Goal: Information Seeking & Learning: Learn about a topic

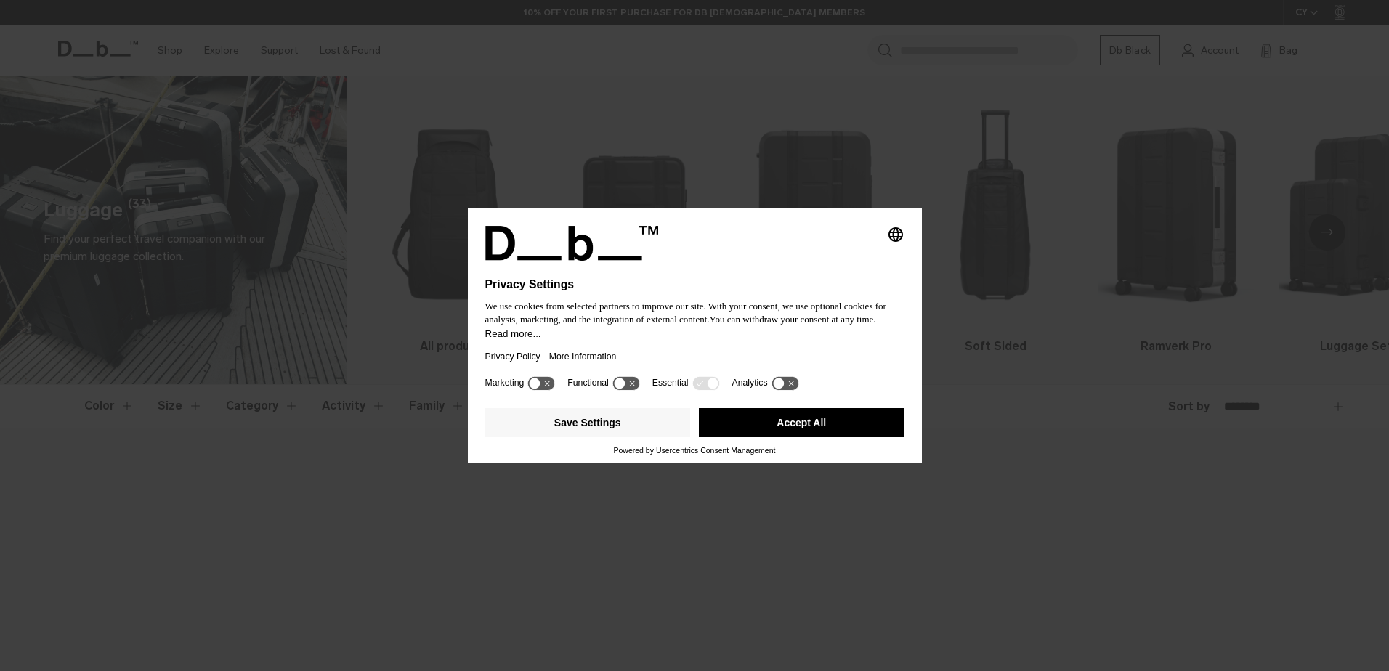
click at [781, 429] on button "Accept All" at bounding box center [802, 422] width 206 height 29
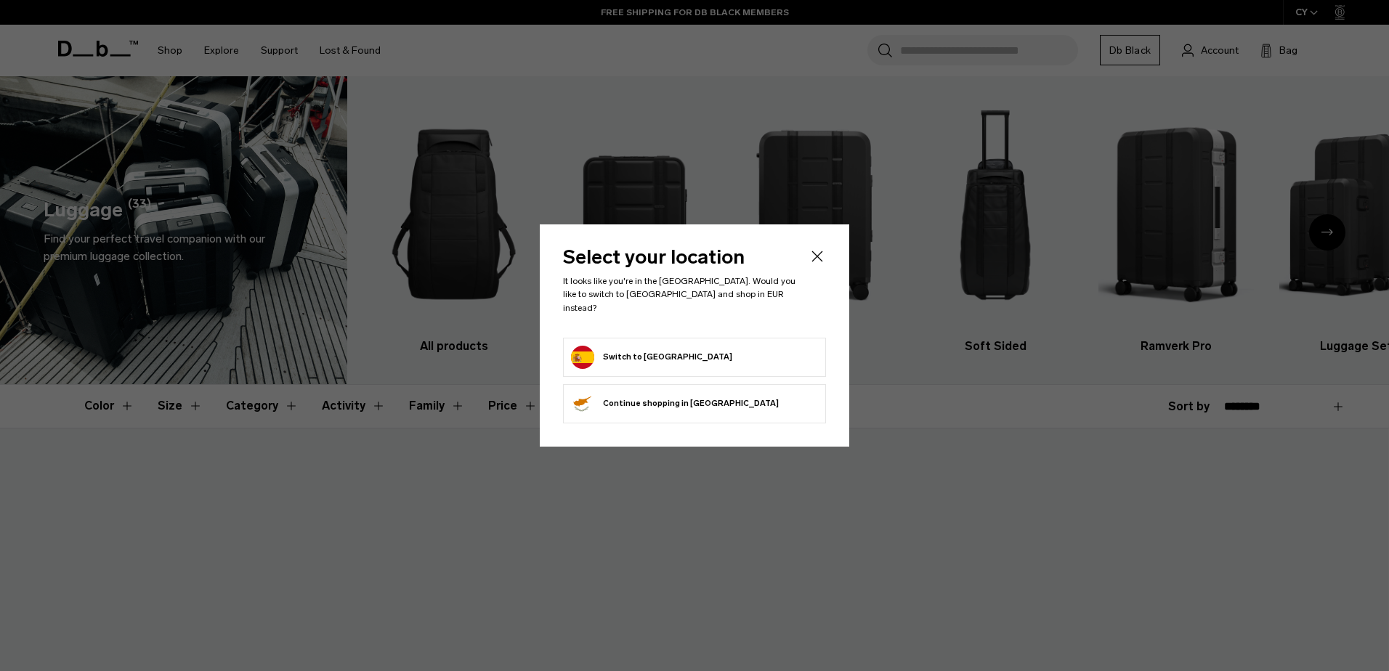
click at [639, 346] on button "Switch to [GEOGRAPHIC_DATA]" at bounding box center [651, 357] width 161 height 23
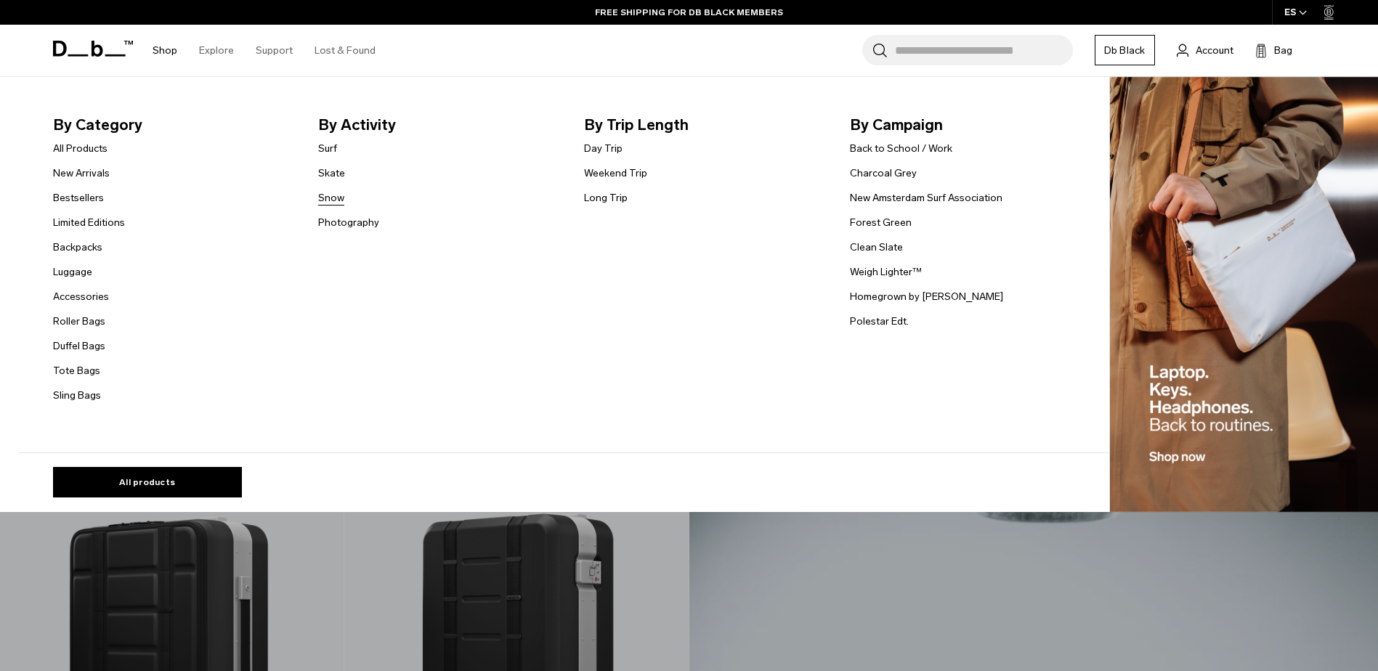
click at [339, 196] on link "Snow" at bounding box center [331, 197] width 26 height 15
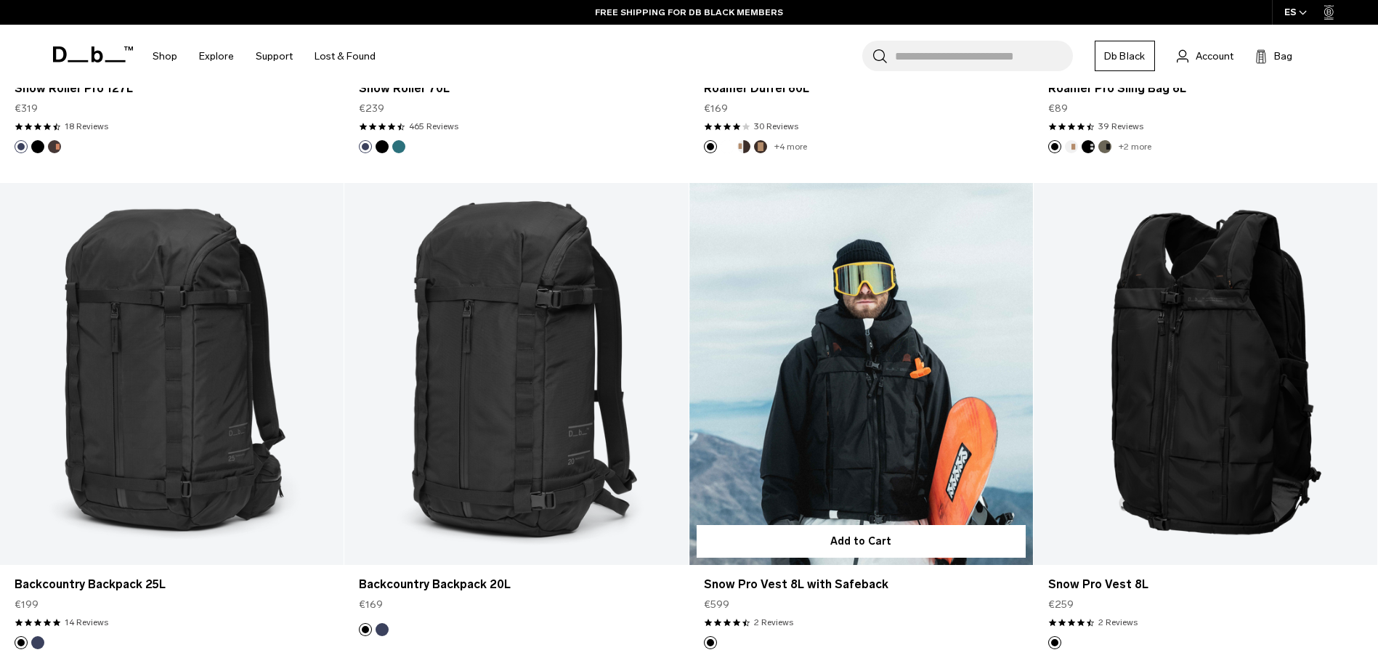
scroll to position [1307, 0]
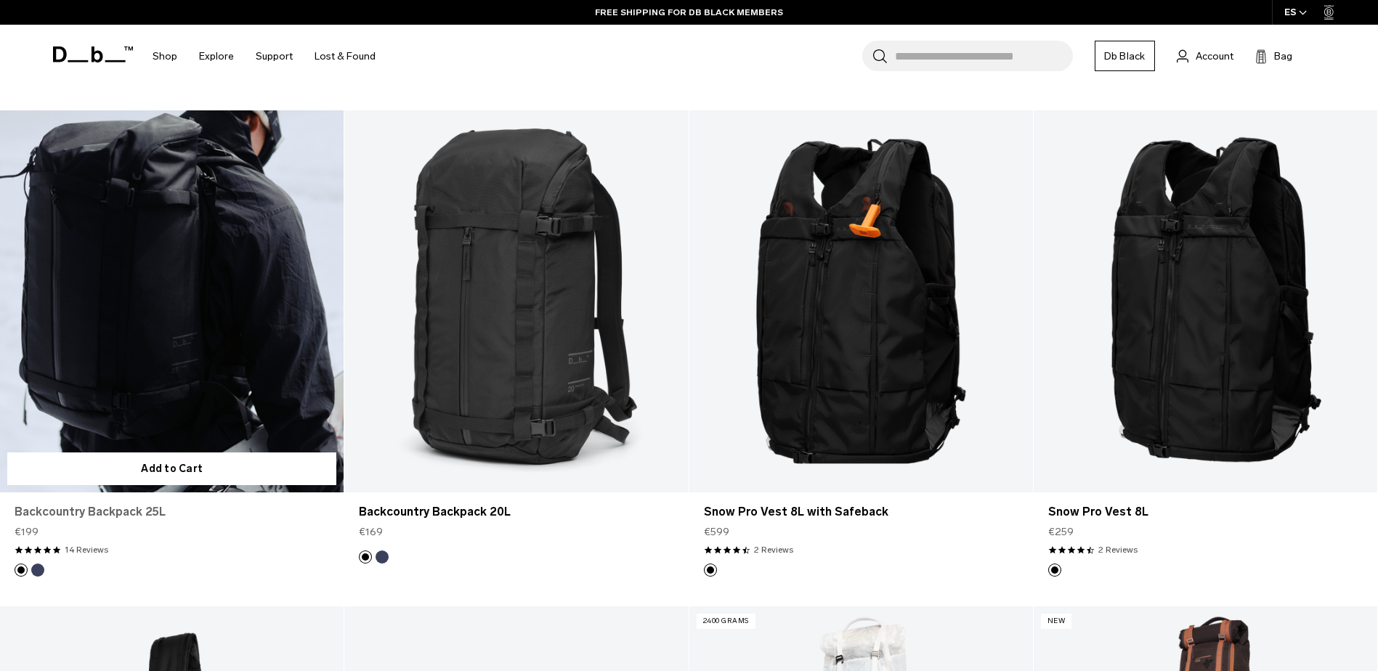
click at [123, 518] on link "Backcountry Backpack 25L" at bounding box center [172, 511] width 314 height 17
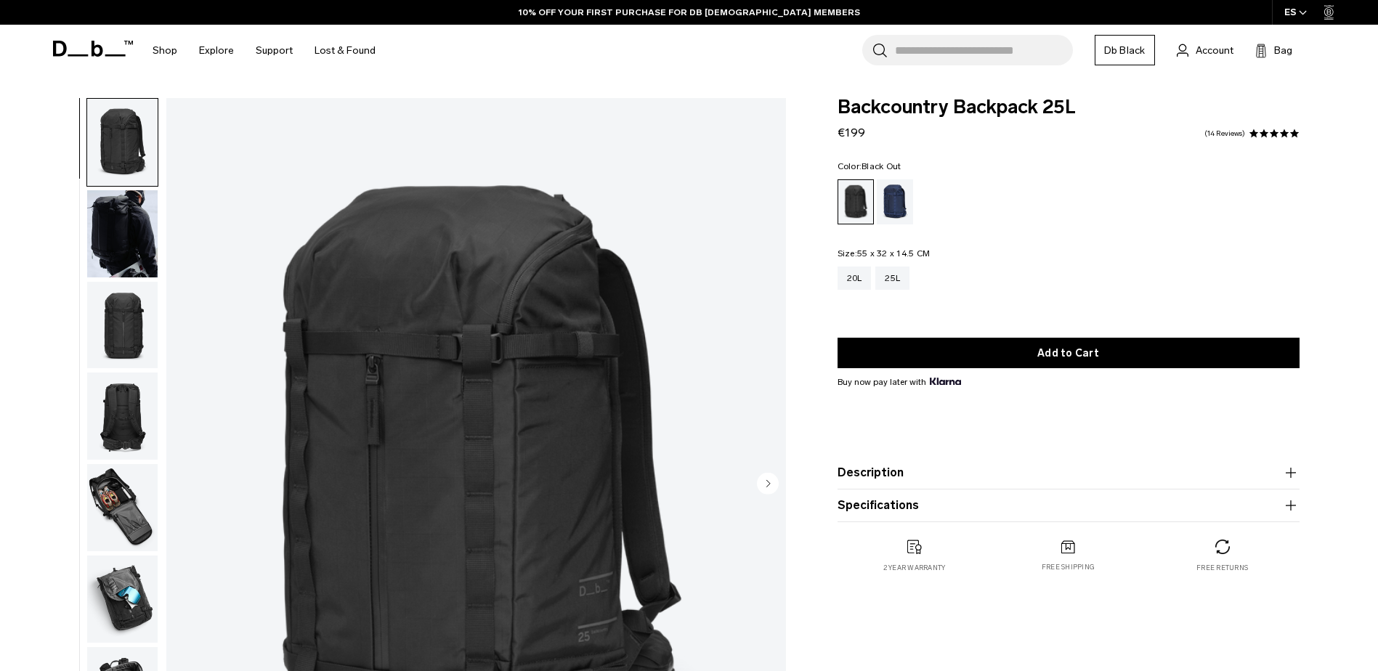
click at [118, 155] on img "button" at bounding box center [122, 142] width 70 height 87
click at [497, 398] on img "1 / 12" at bounding box center [475, 484] width 619 height 773
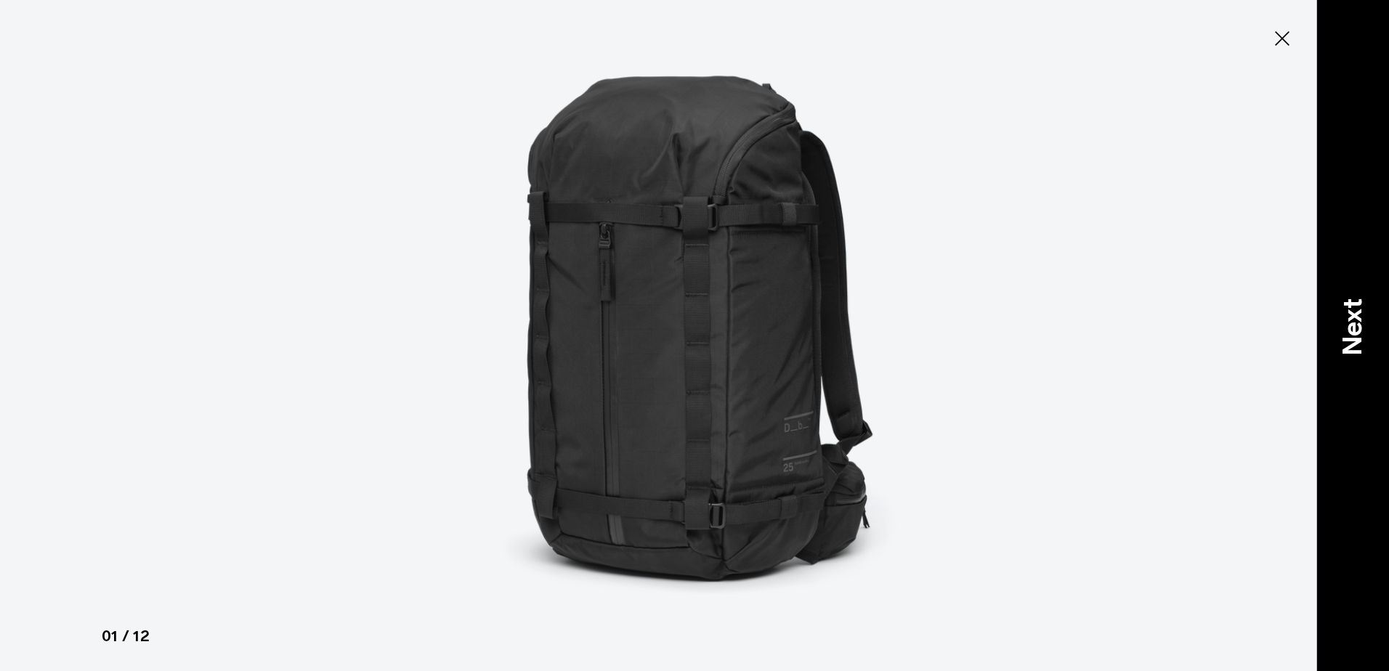
click at [1365, 314] on p "Next" at bounding box center [1352, 326] width 39 height 57
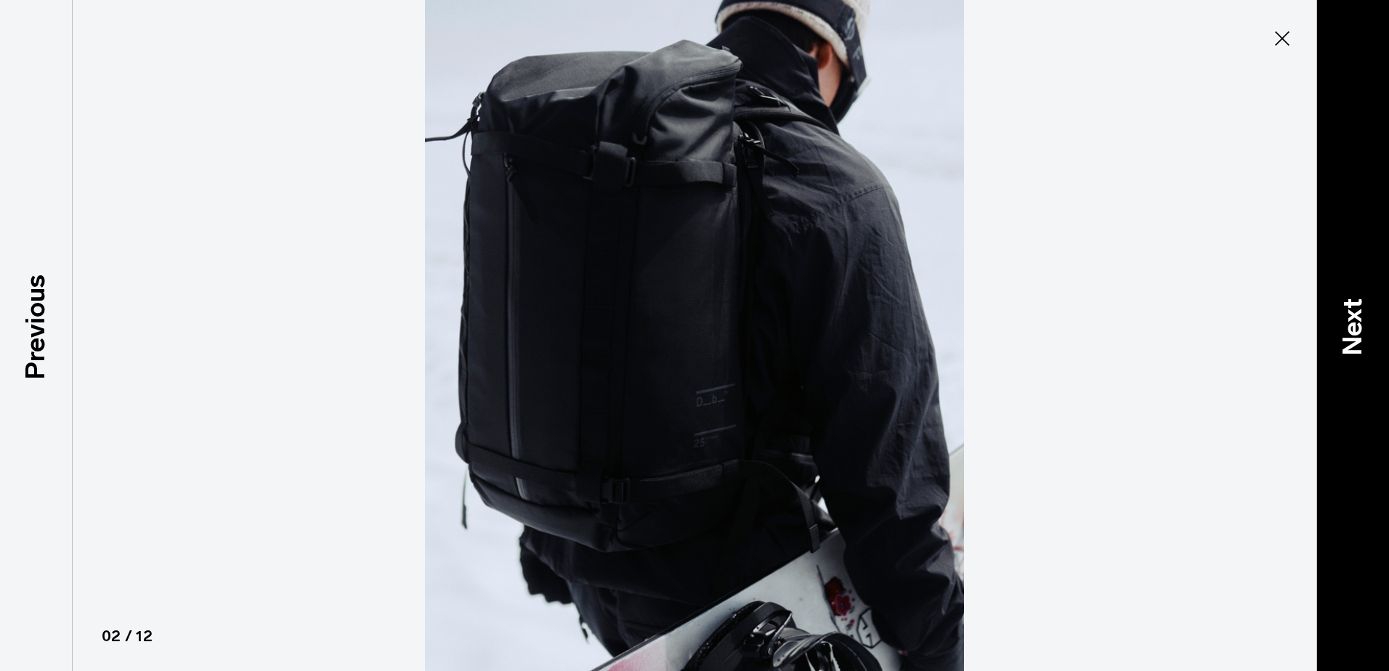
click at [1365, 314] on p "Next" at bounding box center [1352, 326] width 39 height 57
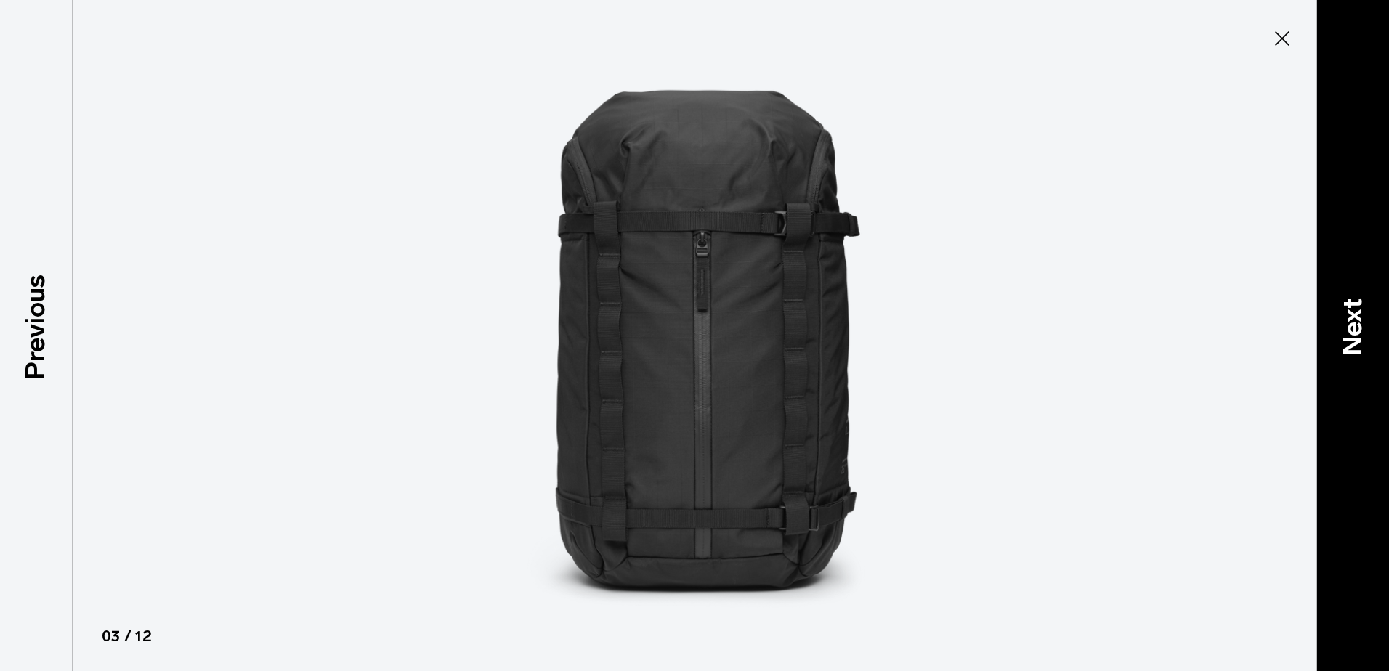
click at [1365, 314] on p "Next" at bounding box center [1352, 326] width 39 height 57
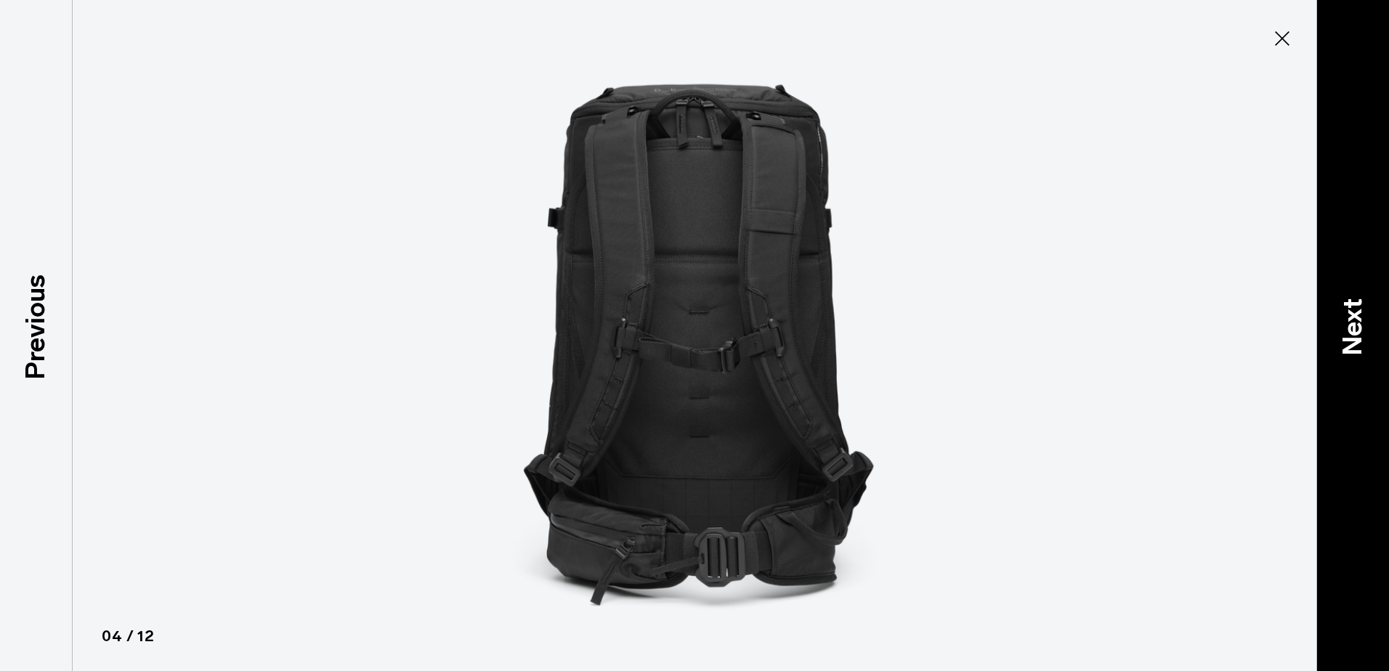
click at [1365, 314] on p "Next" at bounding box center [1352, 326] width 39 height 57
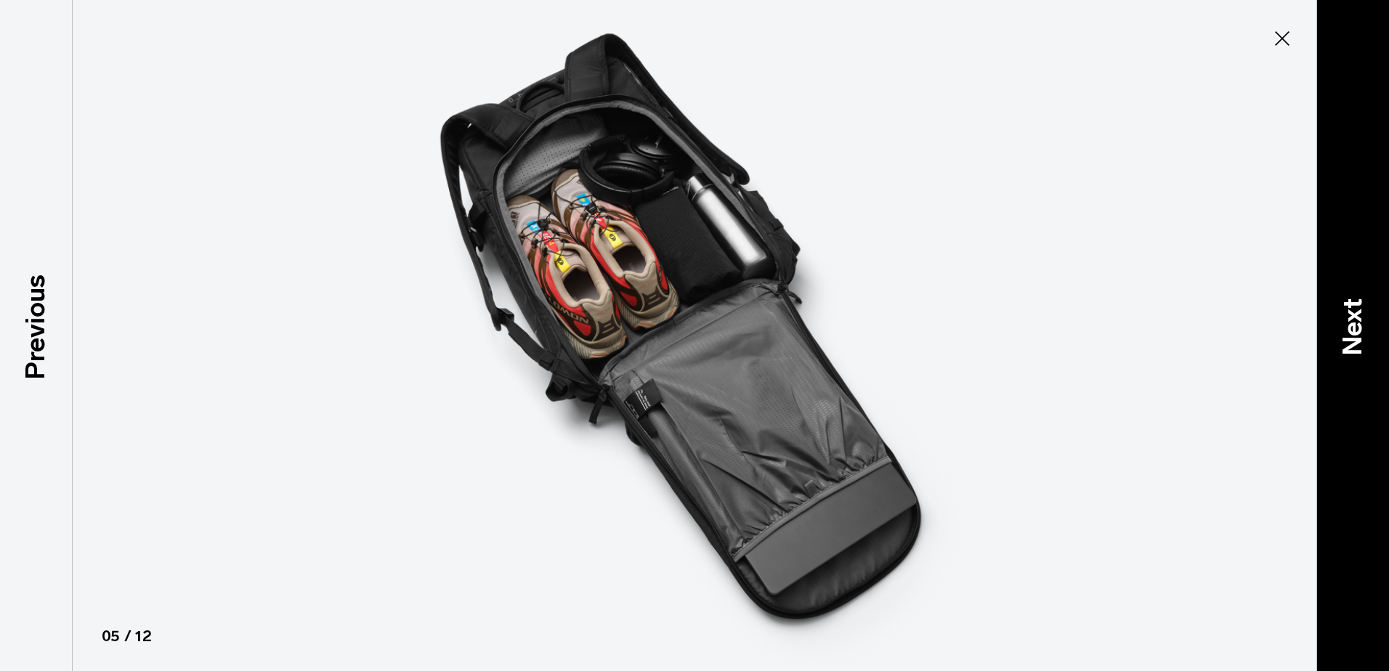
click at [1365, 314] on p "Next" at bounding box center [1352, 326] width 39 height 57
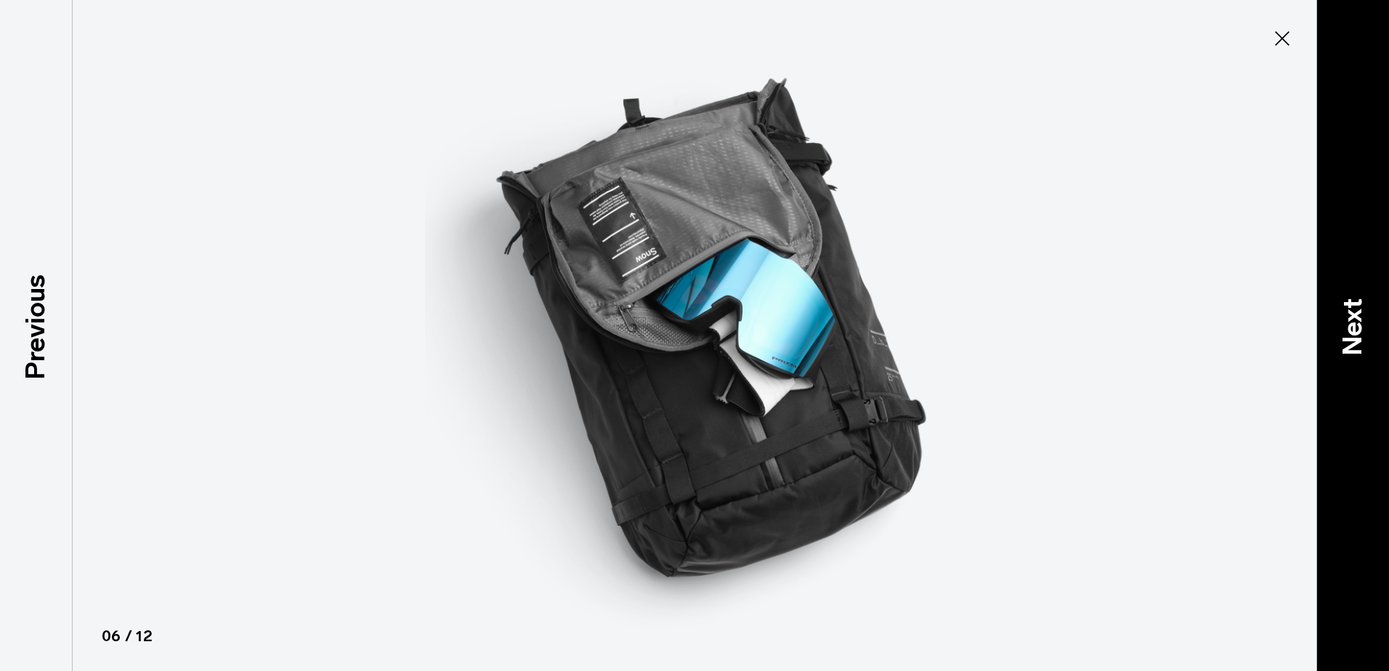
click at [1365, 314] on p "Next" at bounding box center [1352, 326] width 39 height 57
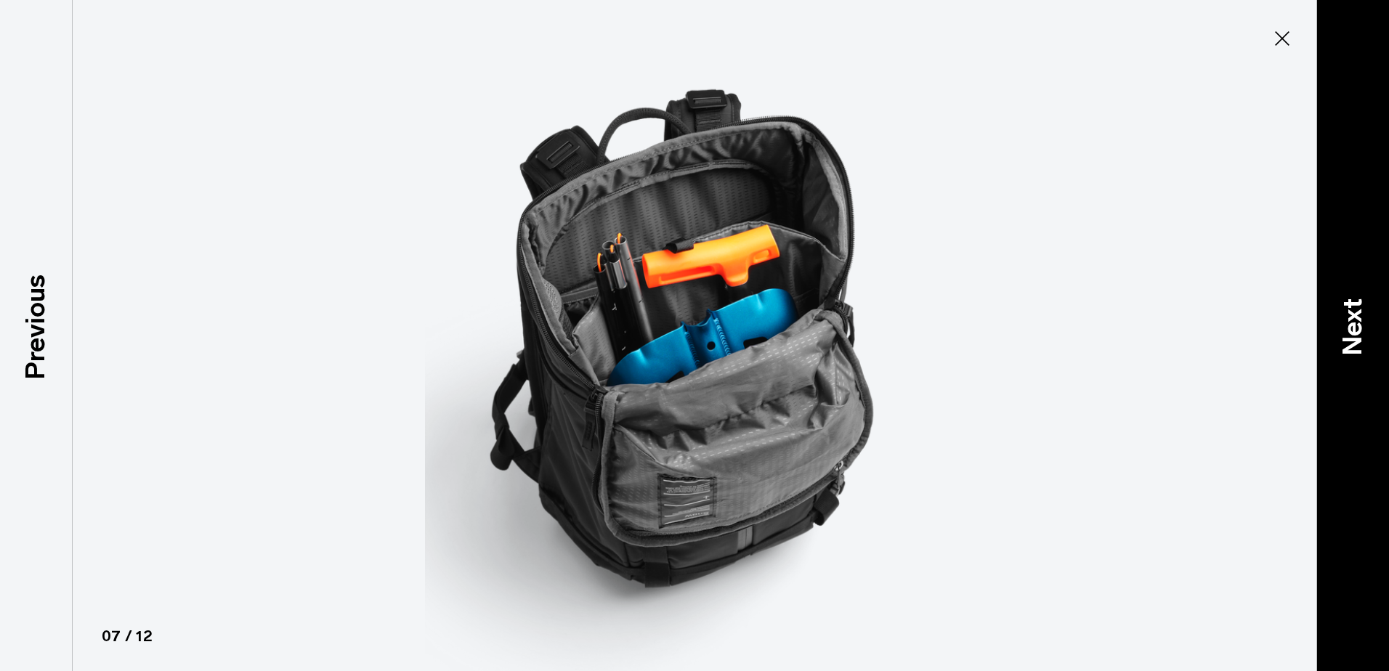
click at [1365, 314] on p "Next" at bounding box center [1352, 326] width 39 height 57
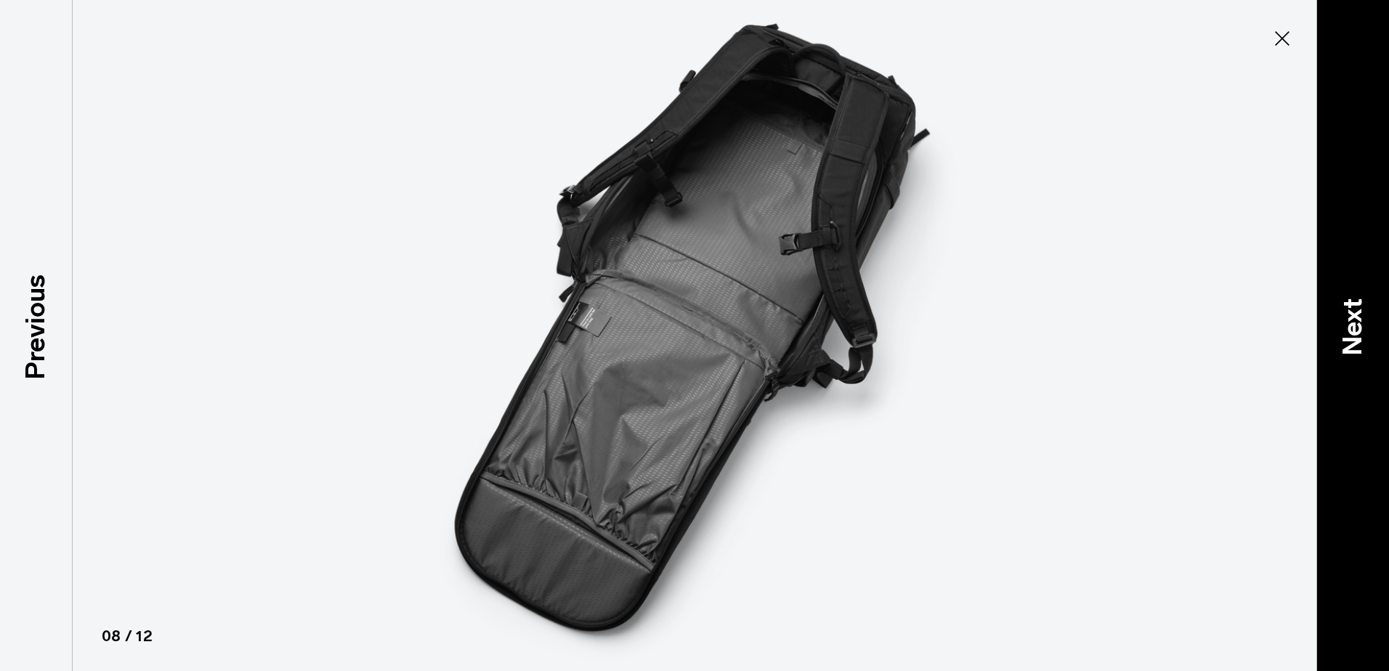
click at [1365, 314] on p "Next" at bounding box center [1352, 326] width 39 height 57
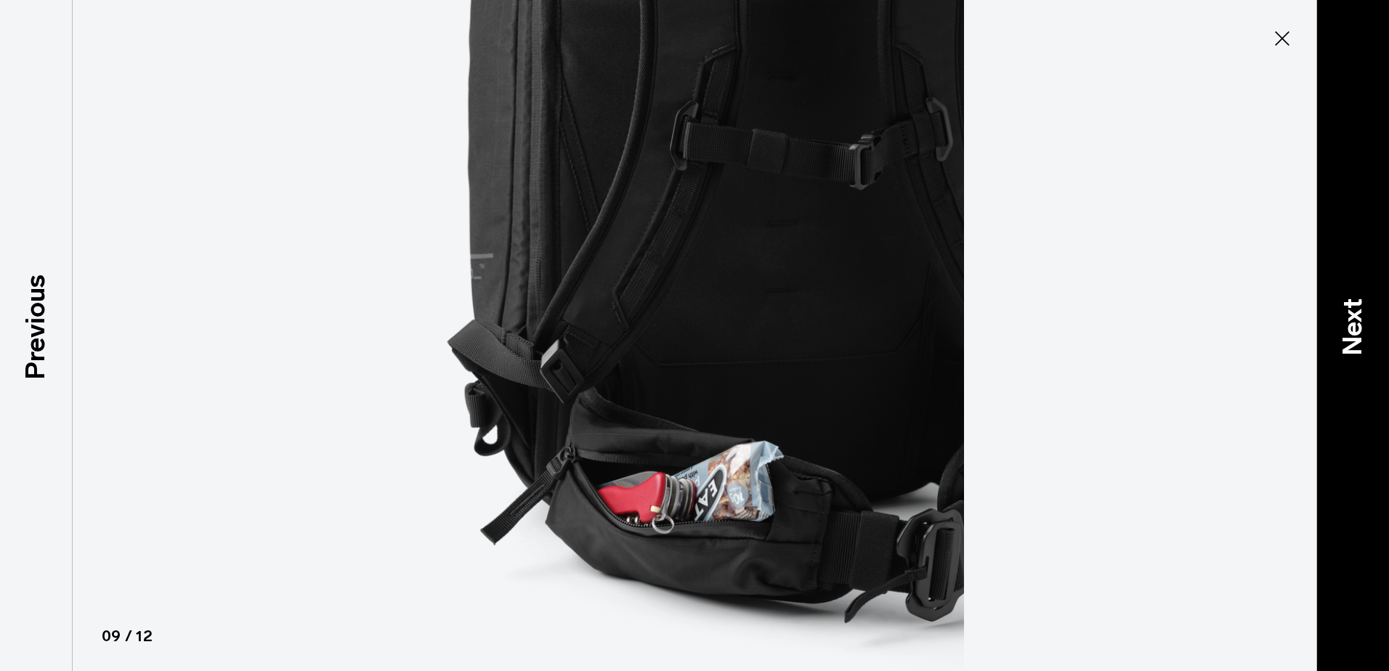
click at [1365, 314] on p "Next" at bounding box center [1352, 326] width 39 height 57
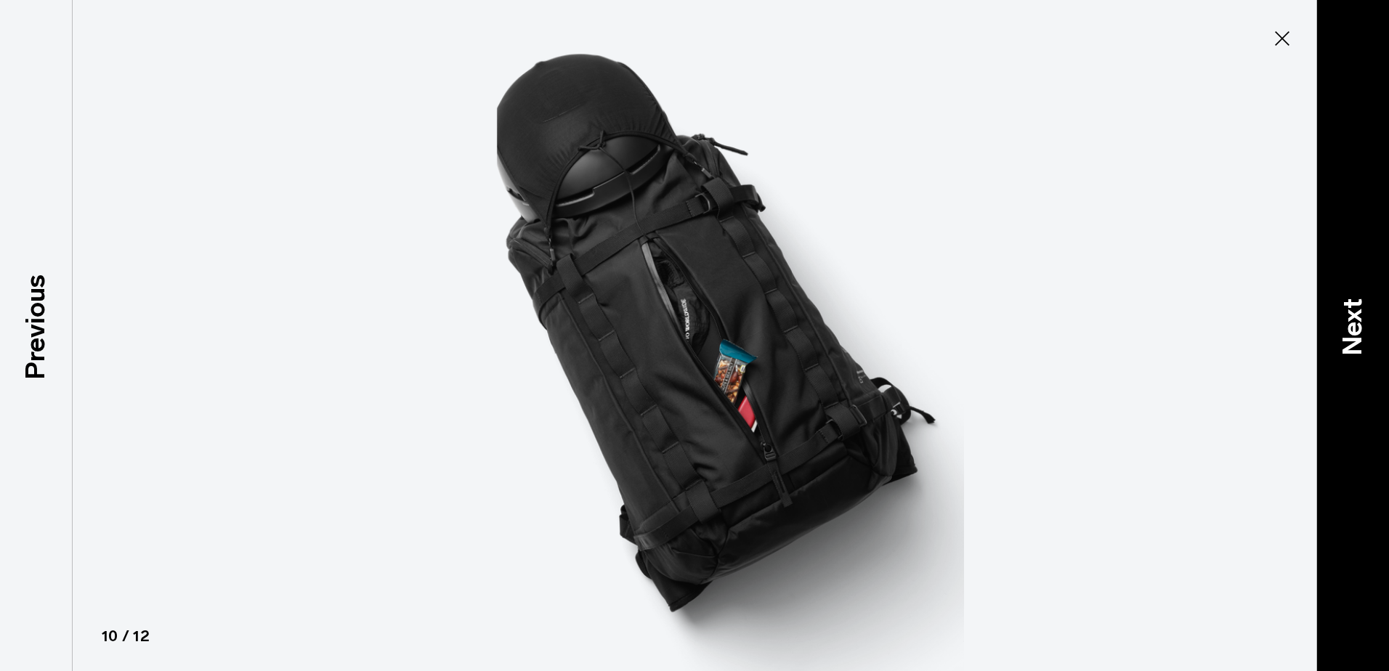
click at [1365, 314] on p "Next" at bounding box center [1352, 326] width 39 height 57
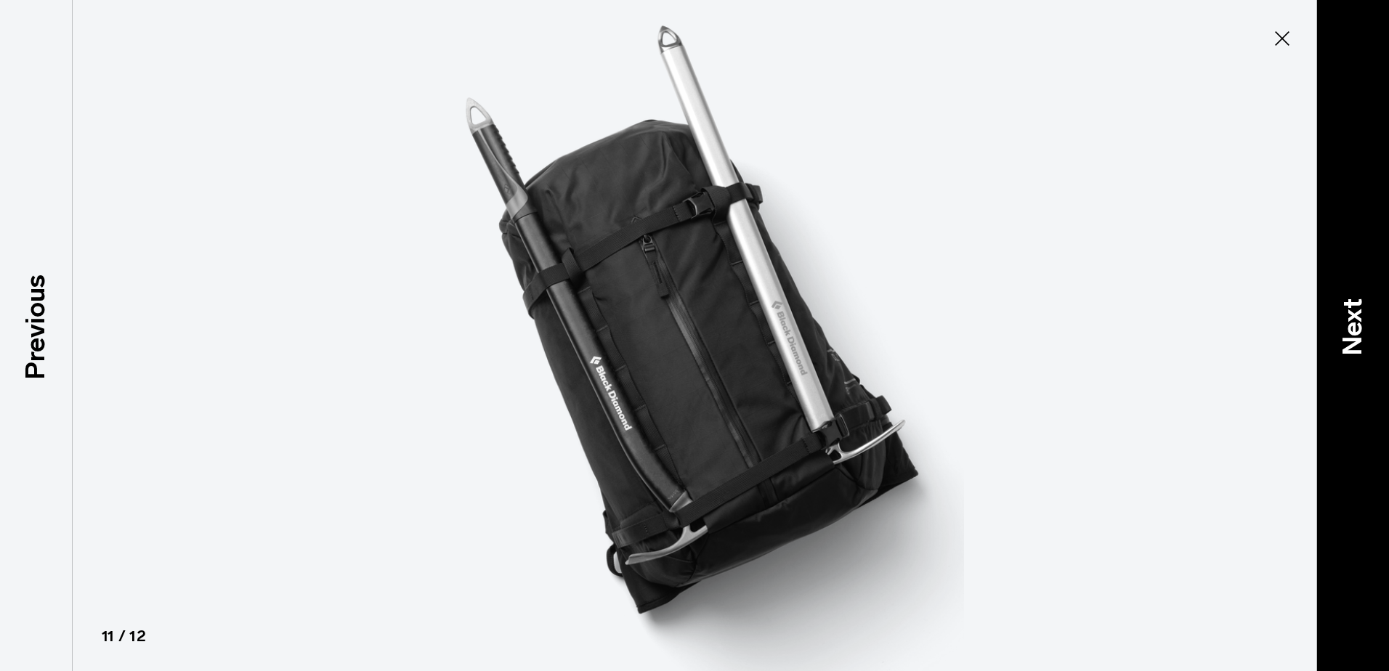
click at [1365, 314] on p "Next" at bounding box center [1352, 326] width 39 height 57
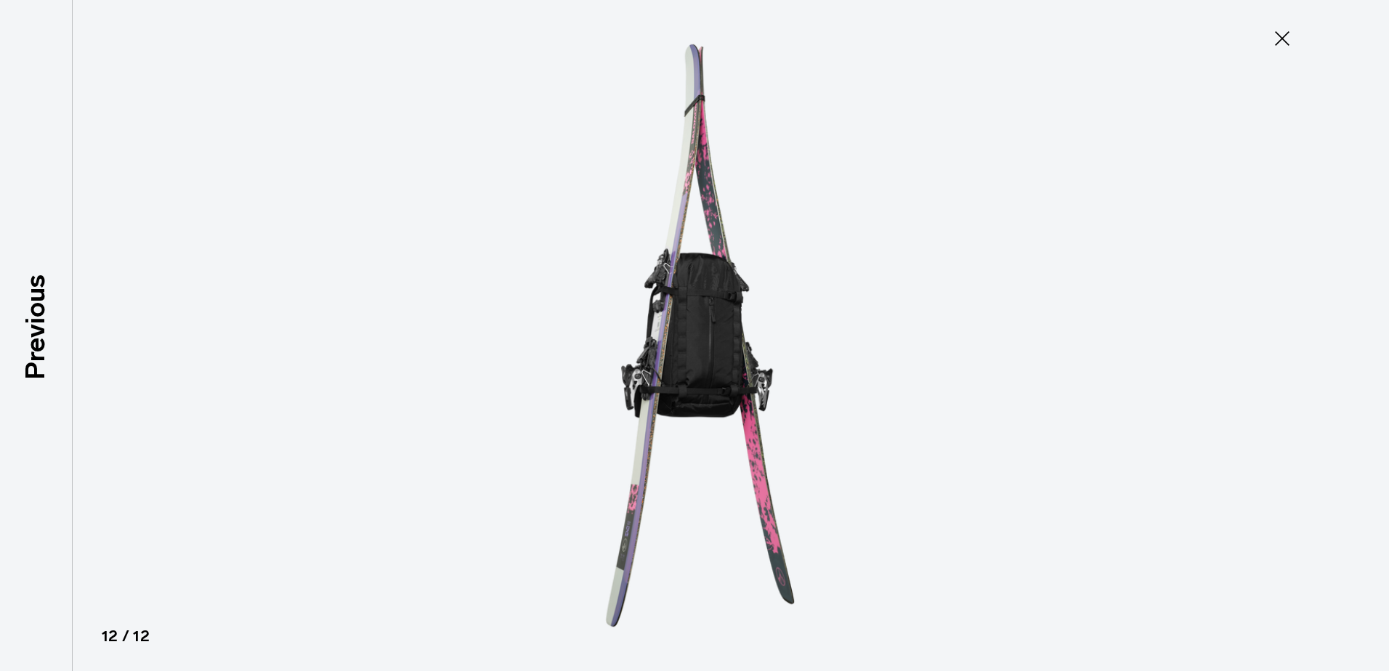
click at [1280, 39] on icon at bounding box center [1281, 38] width 23 height 23
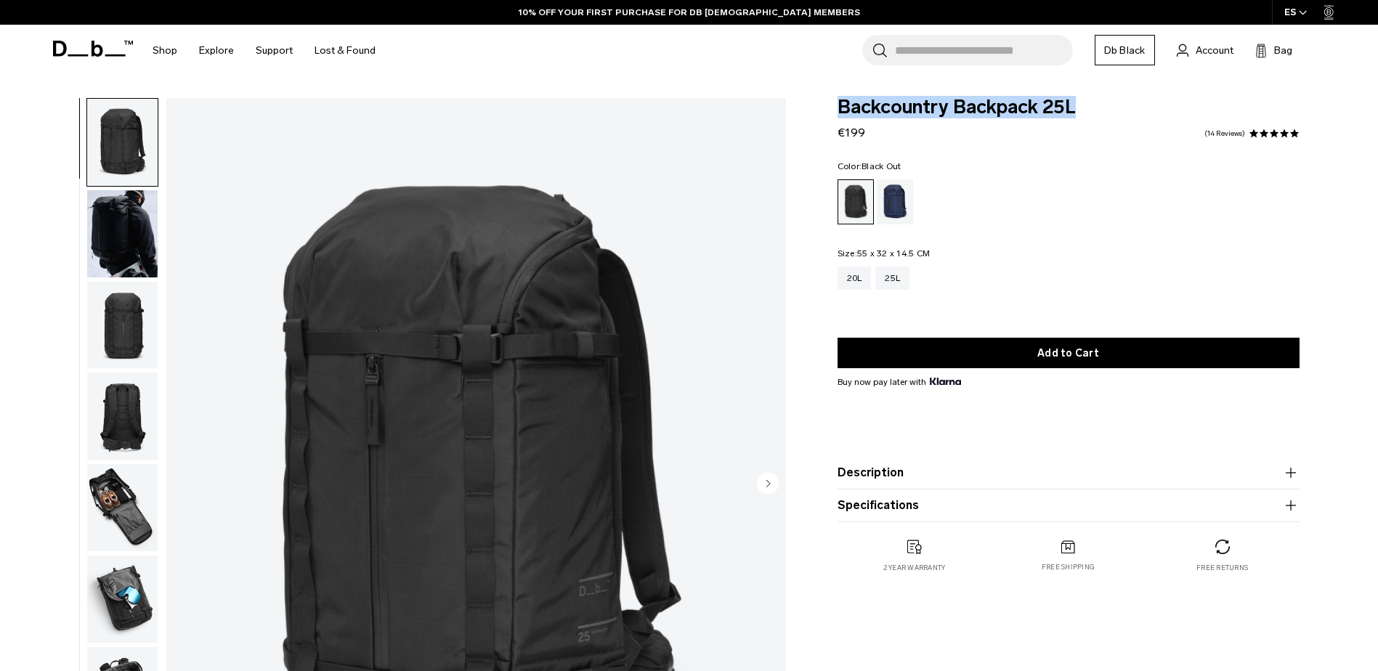
drag, startPoint x: 834, startPoint y: 110, endPoint x: 1100, endPoint y: 113, distance: 265.8
click at [1101, 113] on div "Backcountry Backpack 25L €199 4.9 star rating 14 Reviews Color: Black Out Out o…" at bounding box center [1068, 350] width 549 height 504
copy span "Backcountry Backpack 25L"
click at [1274, 137] on span at bounding box center [1274, 134] width 10 height 10
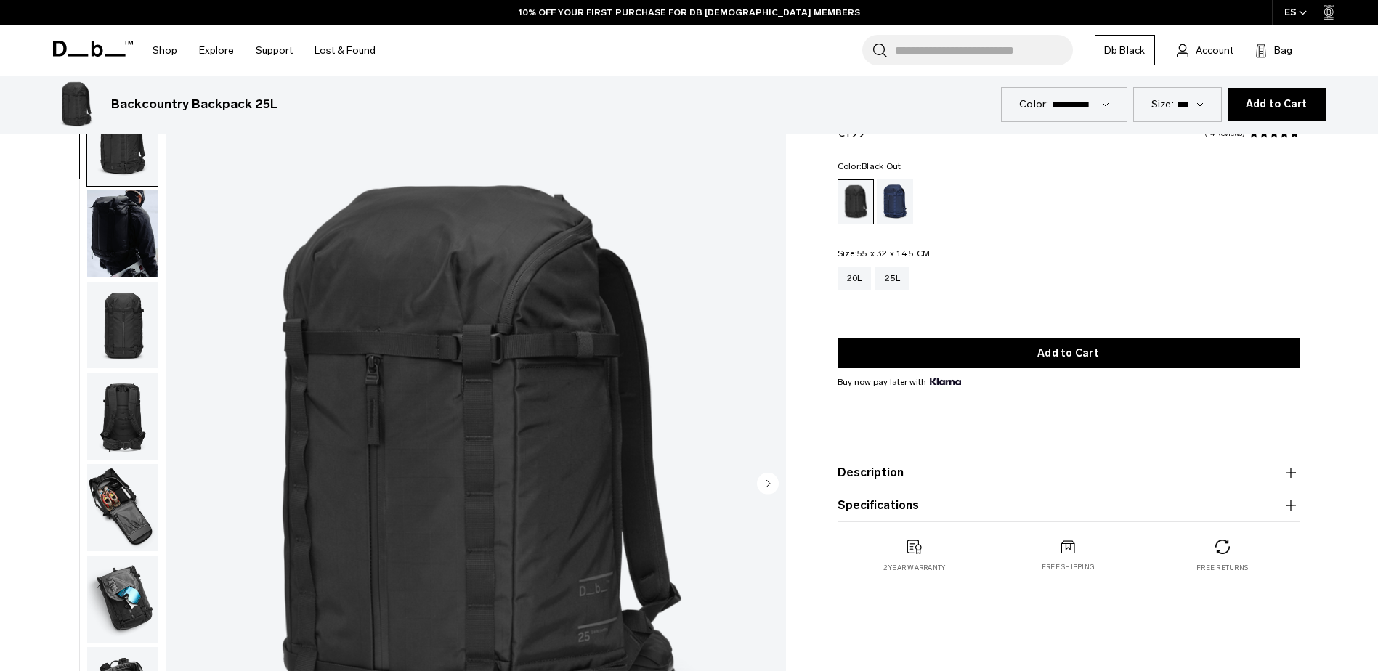
scroll to position [3813, 0]
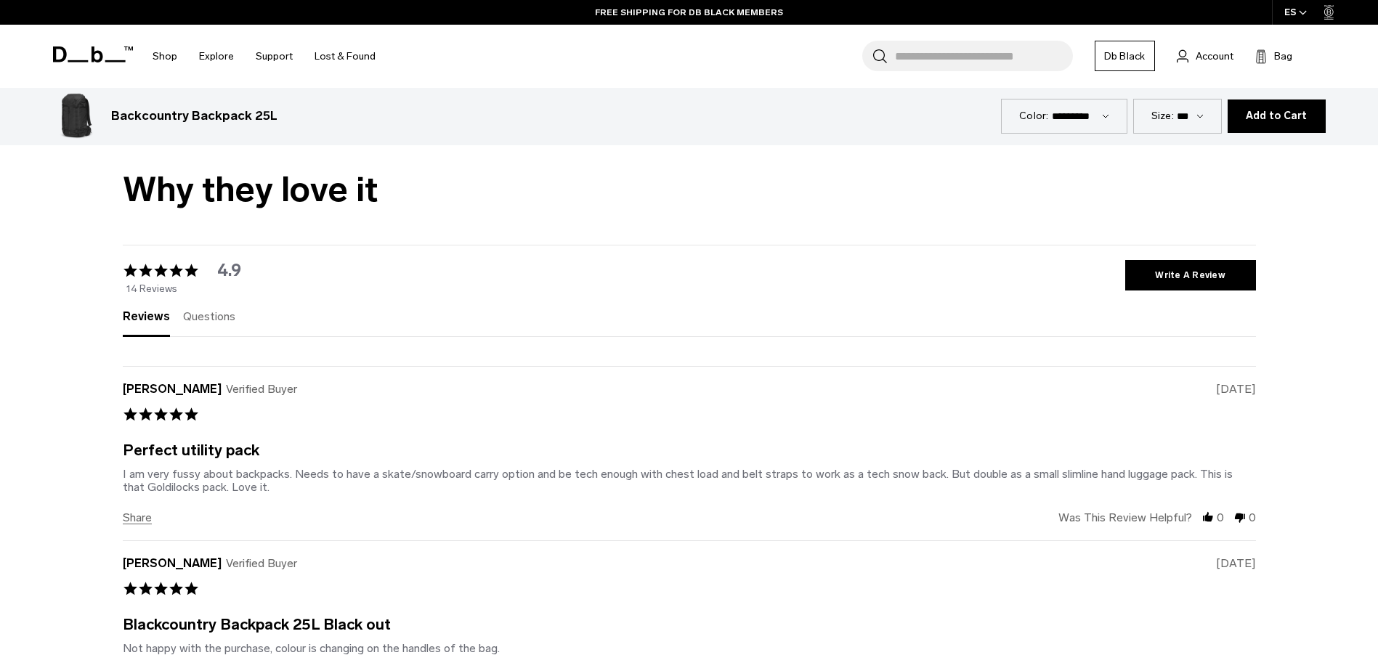
click at [213, 309] on span "Questions" at bounding box center [209, 316] width 52 height 14
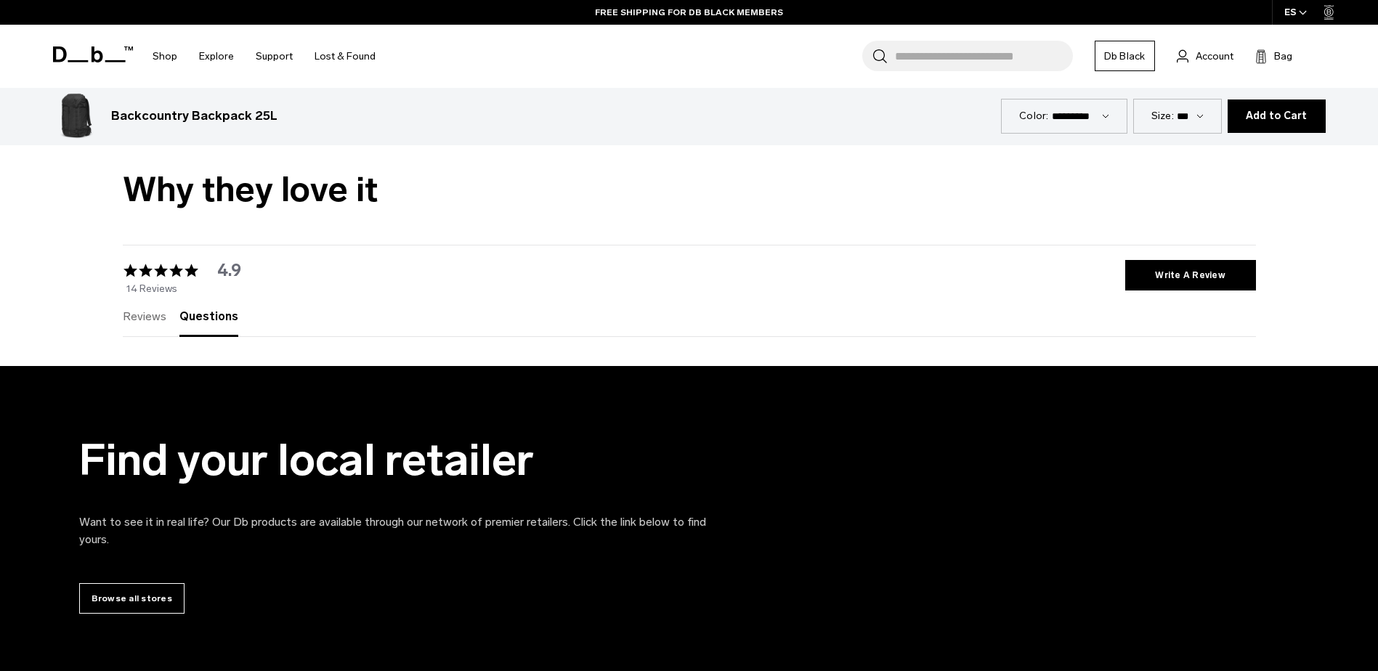
click at [139, 309] on span "Reviews" at bounding box center [145, 316] width 44 height 14
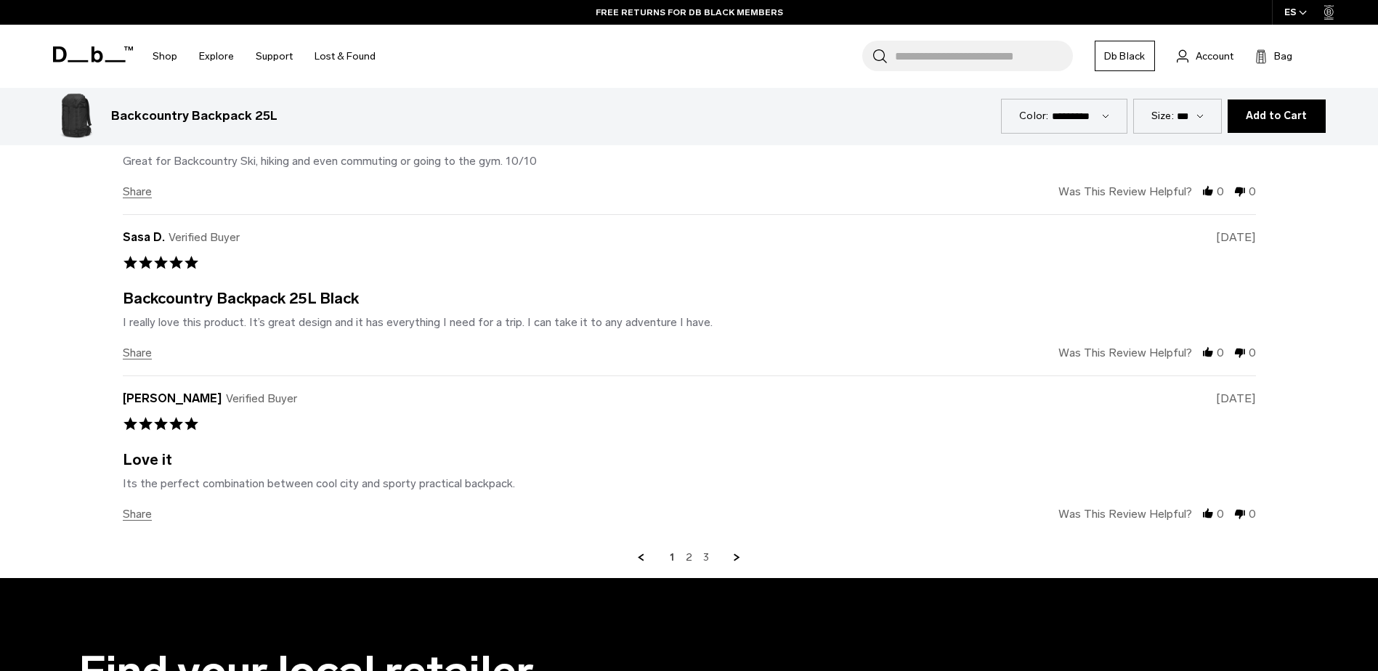
scroll to position [4467, 0]
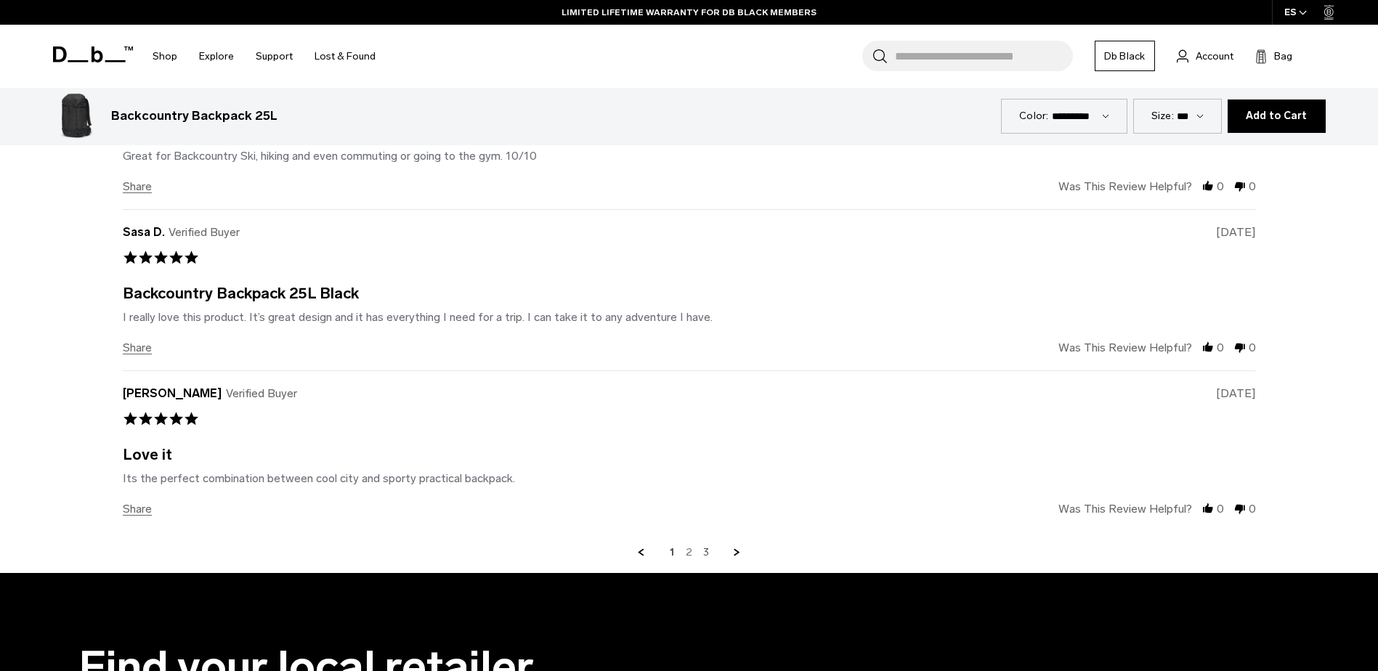
click at [688, 546] on link "2" at bounding box center [689, 552] width 7 height 13
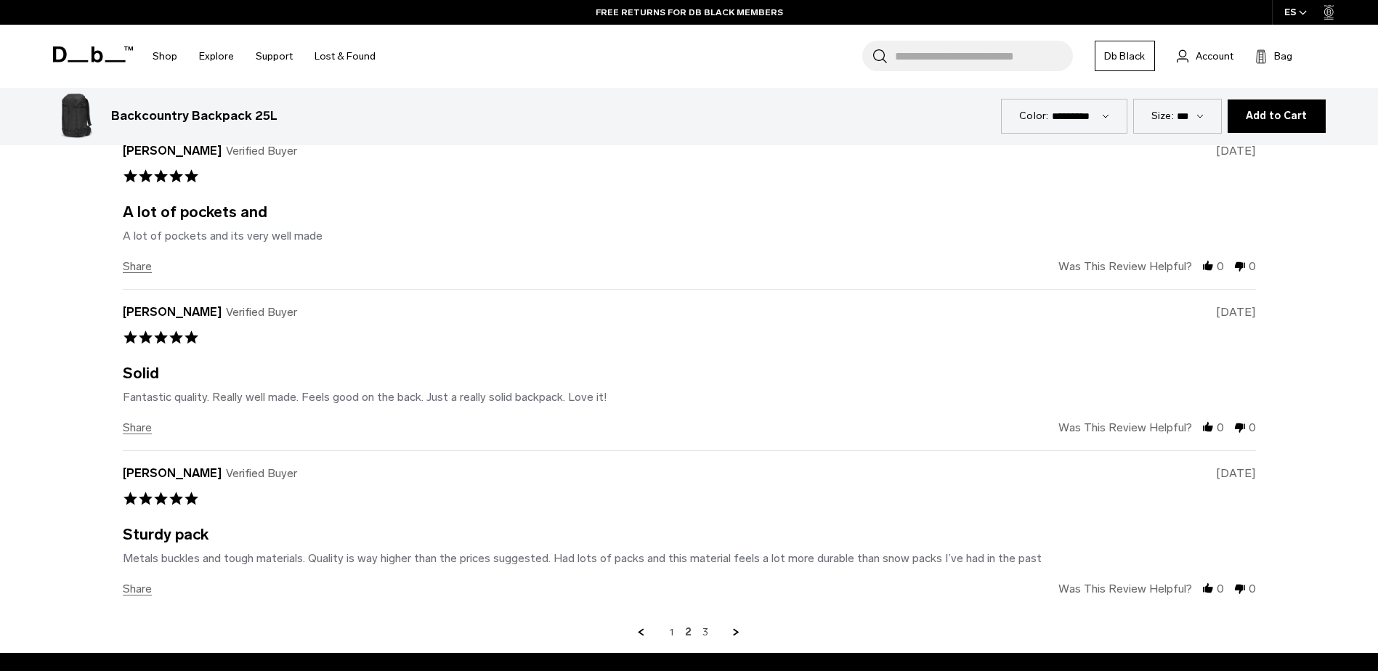
scroll to position [4428, 0]
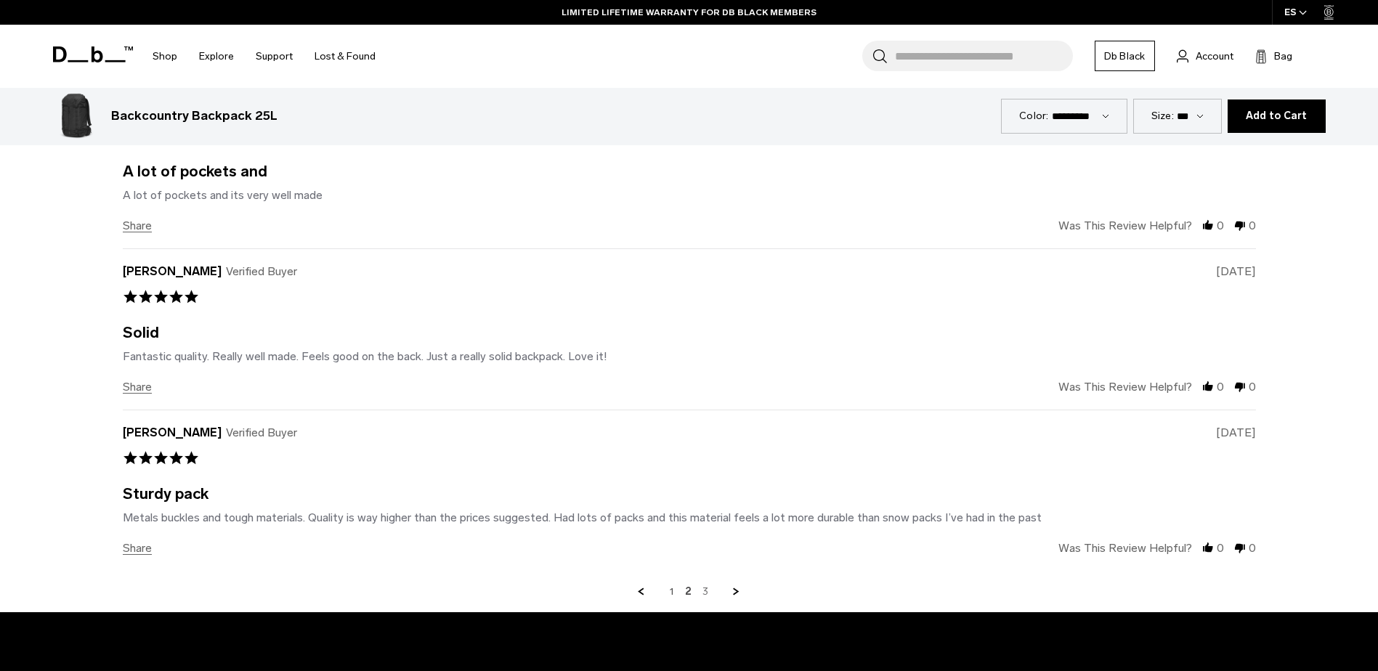
click at [704, 585] on link "3" at bounding box center [705, 591] width 6 height 13
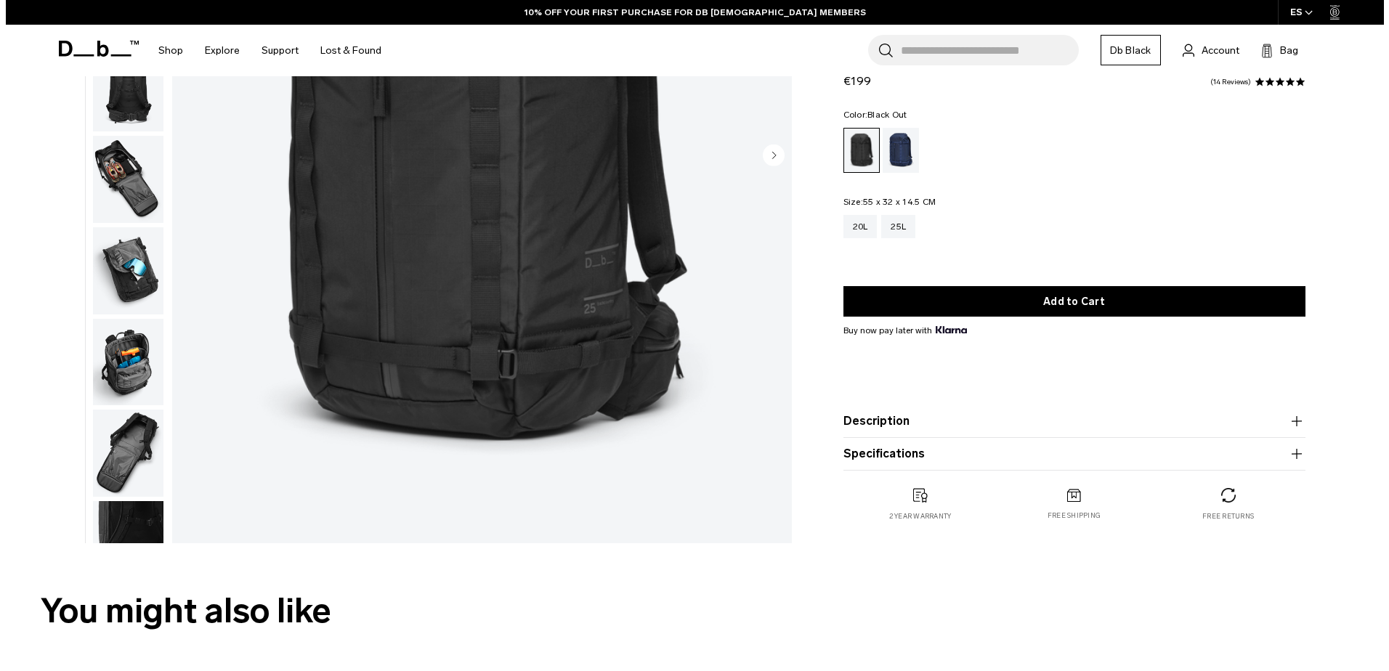
scroll to position [0, 0]
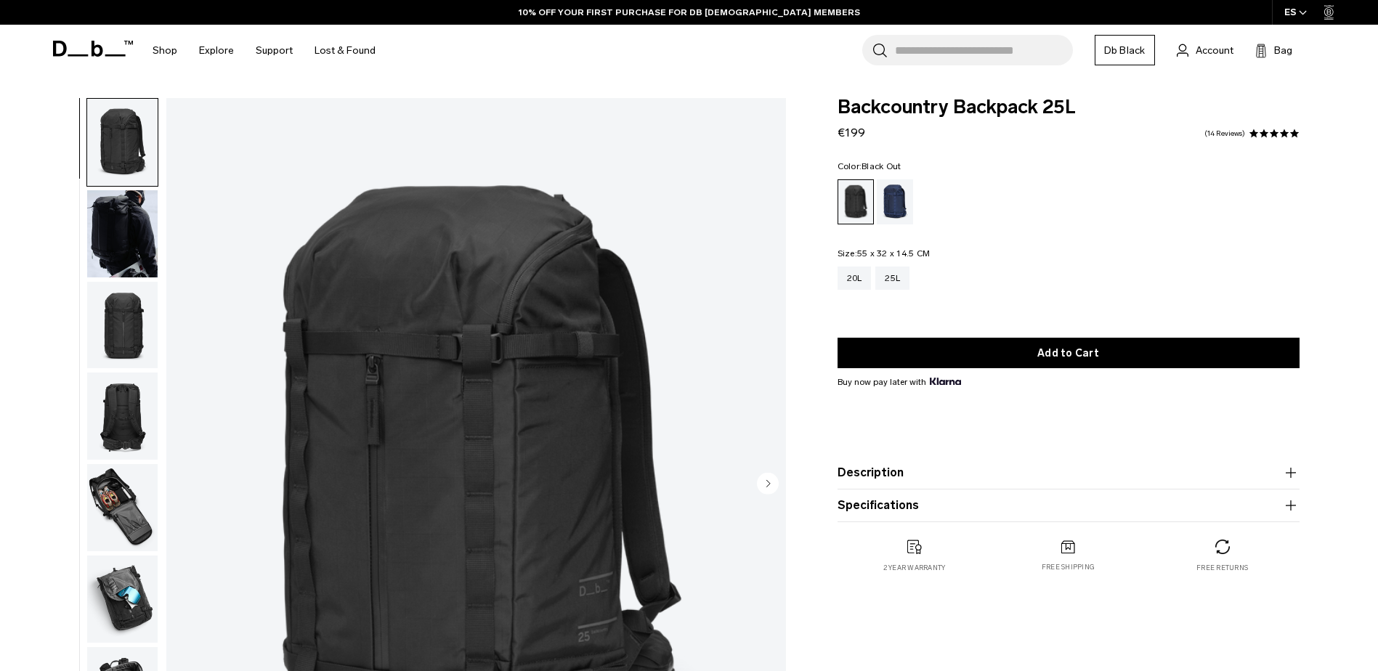
click at [503, 398] on img "1 / 12" at bounding box center [475, 484] width 619 height 773
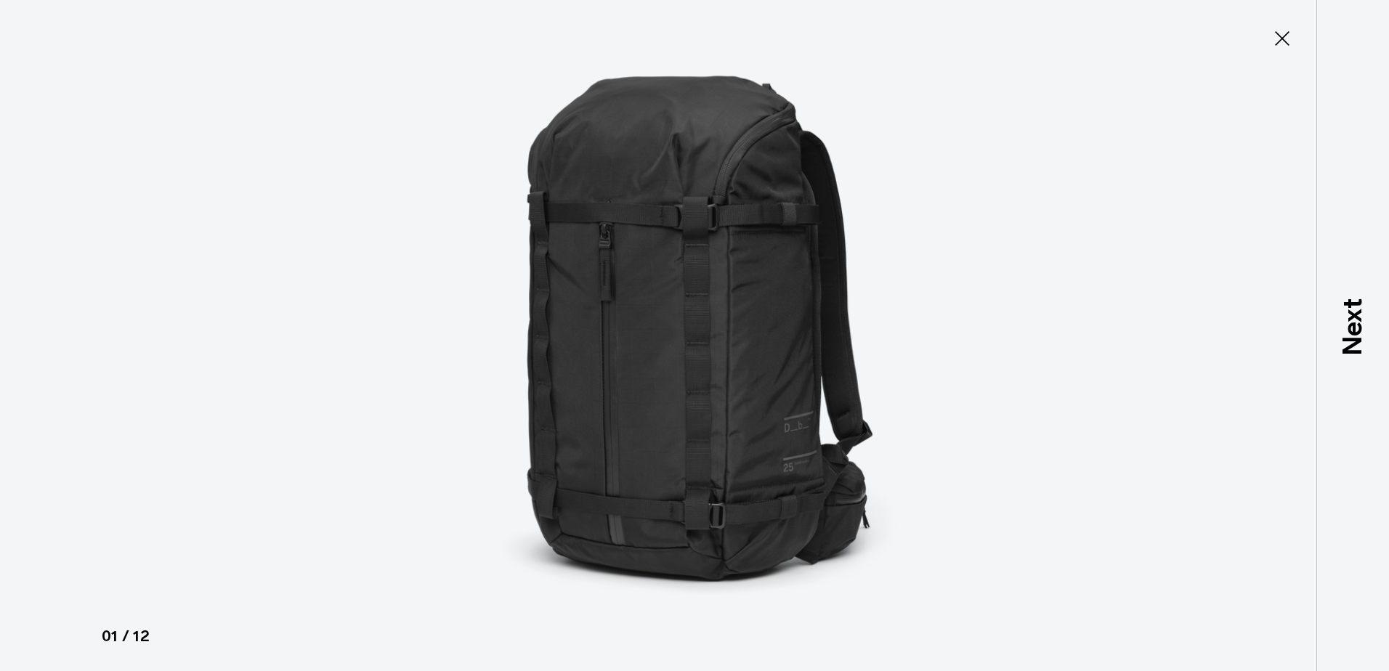
type button "Close"
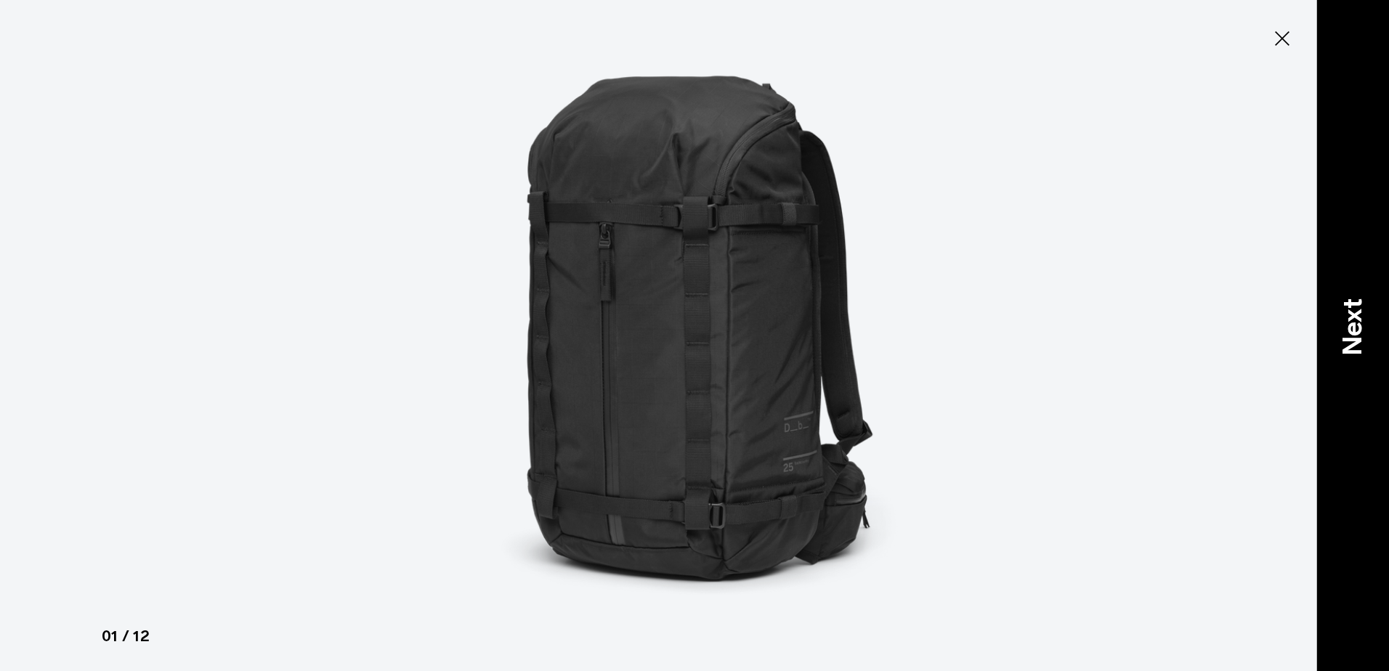
click at [1364, 357] on div "Next" at bounding box center [1352, 335] width 73 height 671
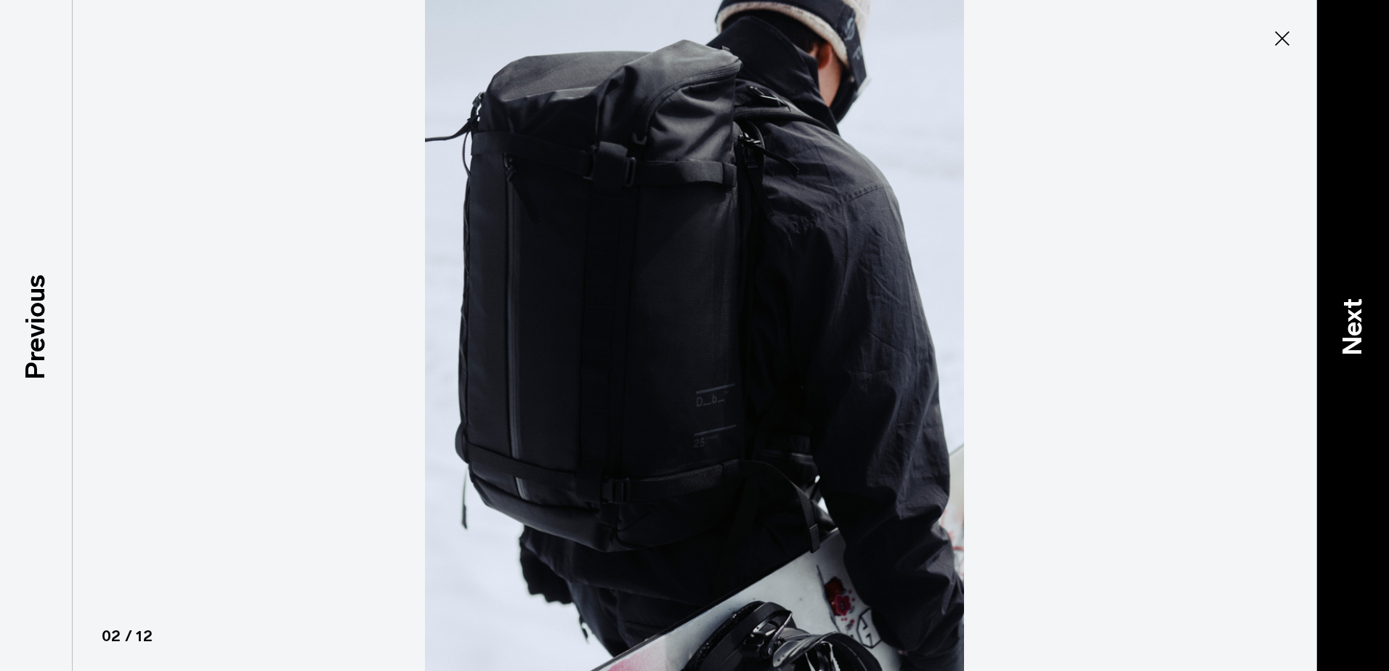
click at [1364, 357] on div "Next" at bounding box center [1352, 335] width 73 height 671
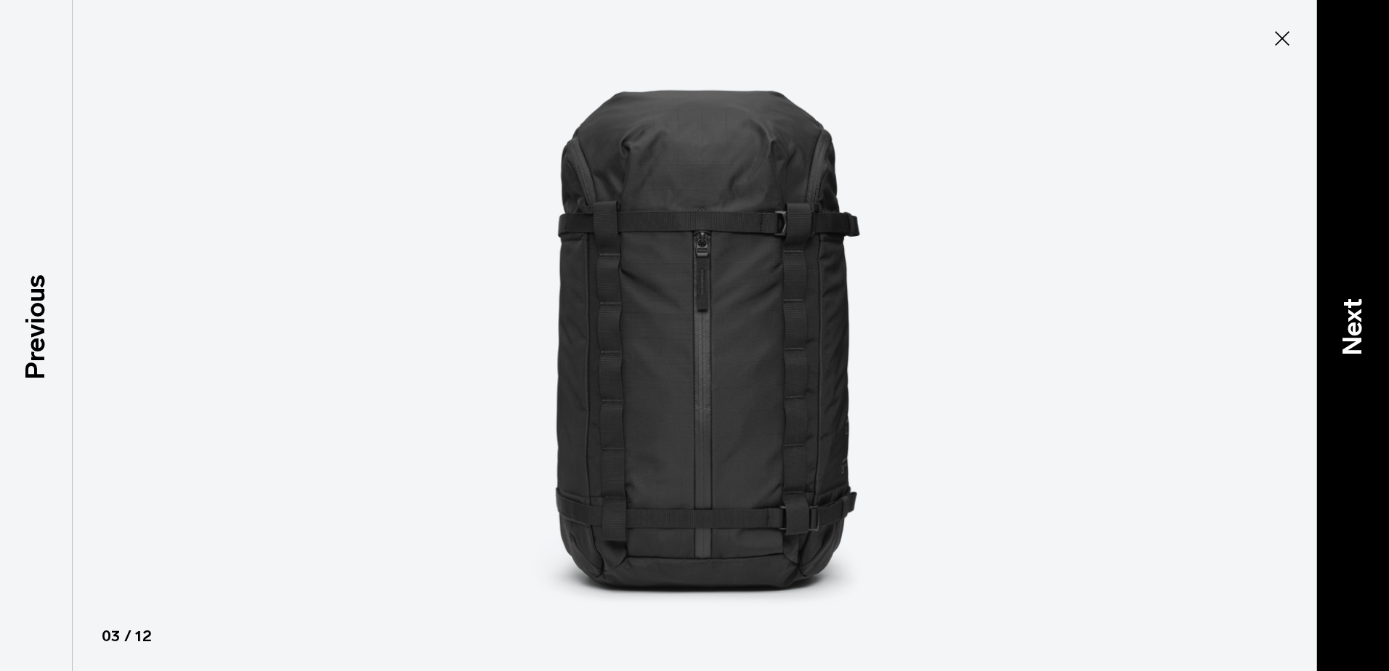
click at [1364, 357] on div "Next" at bounding box center [1352, 335] width 73 height 671
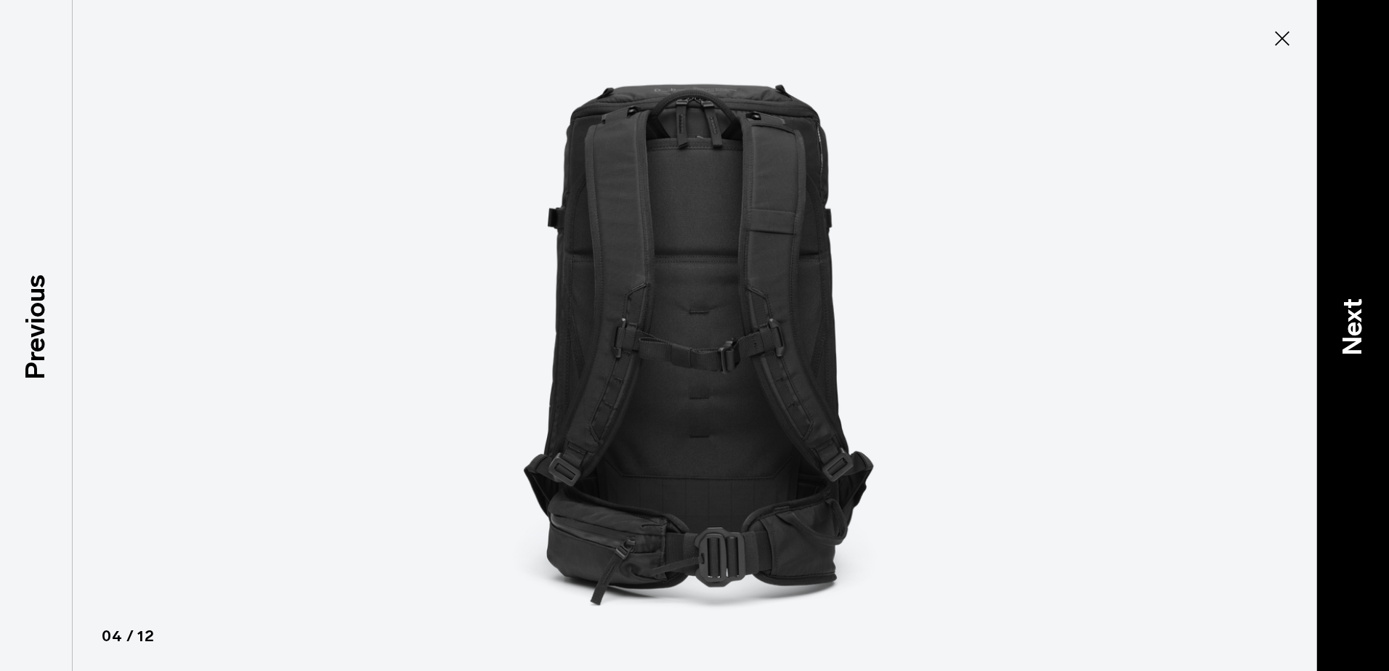
click at [1364, 357] on div "Next" at bounding box center [1352, 335] width 73 height 671
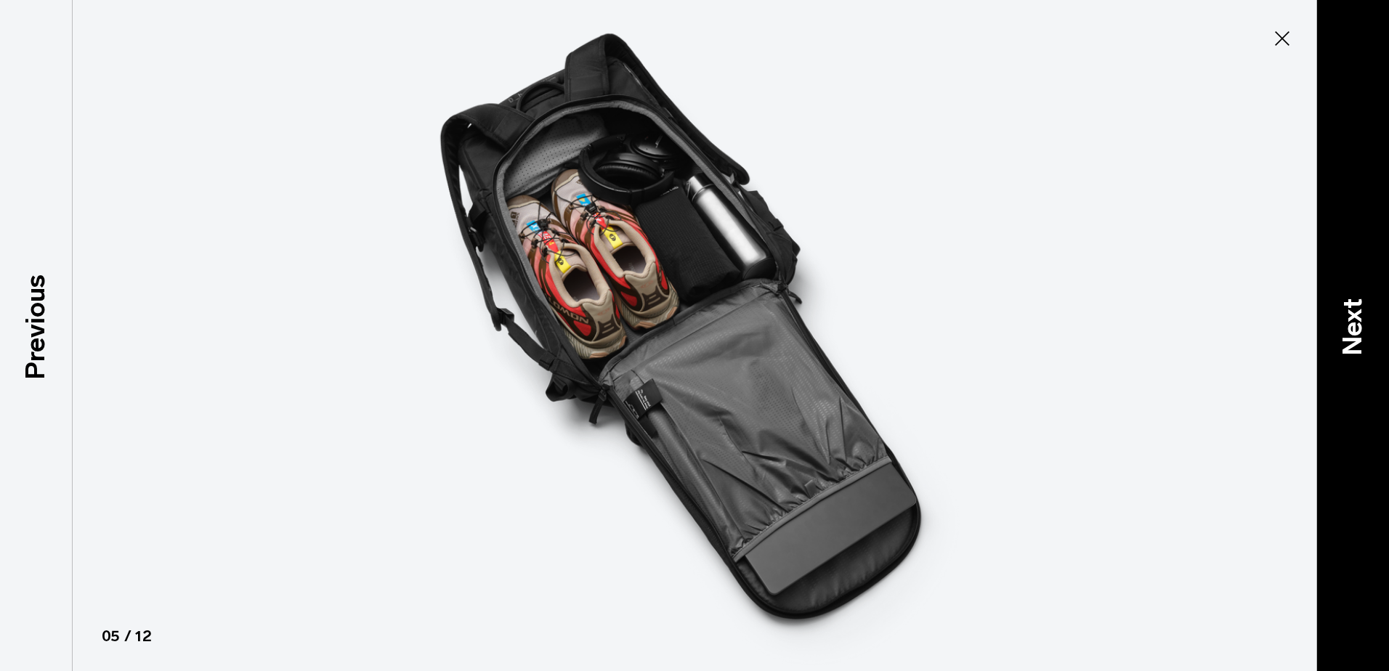
click at [1364, 357] on div "Next" at bounding box center [1352, 335] width 73 height 671
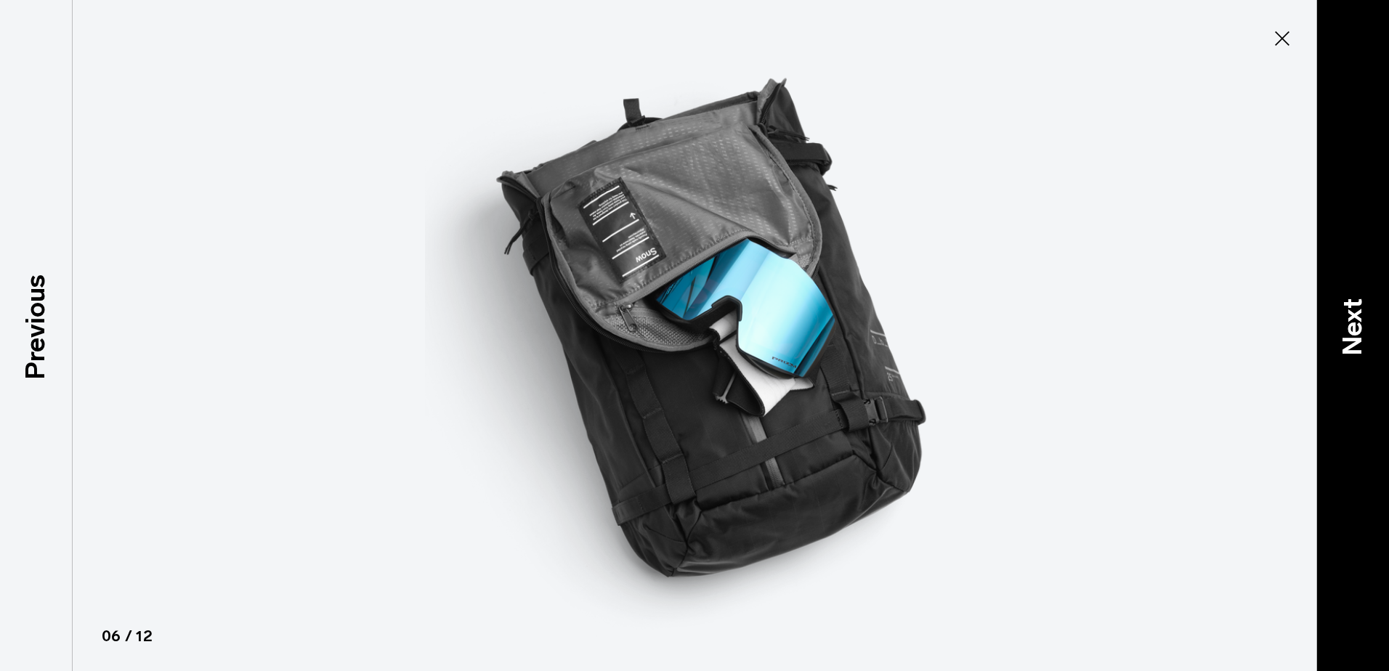
click at [1364, 357] on div "Next" at bounding box center [1352, 335] width 73 height 671
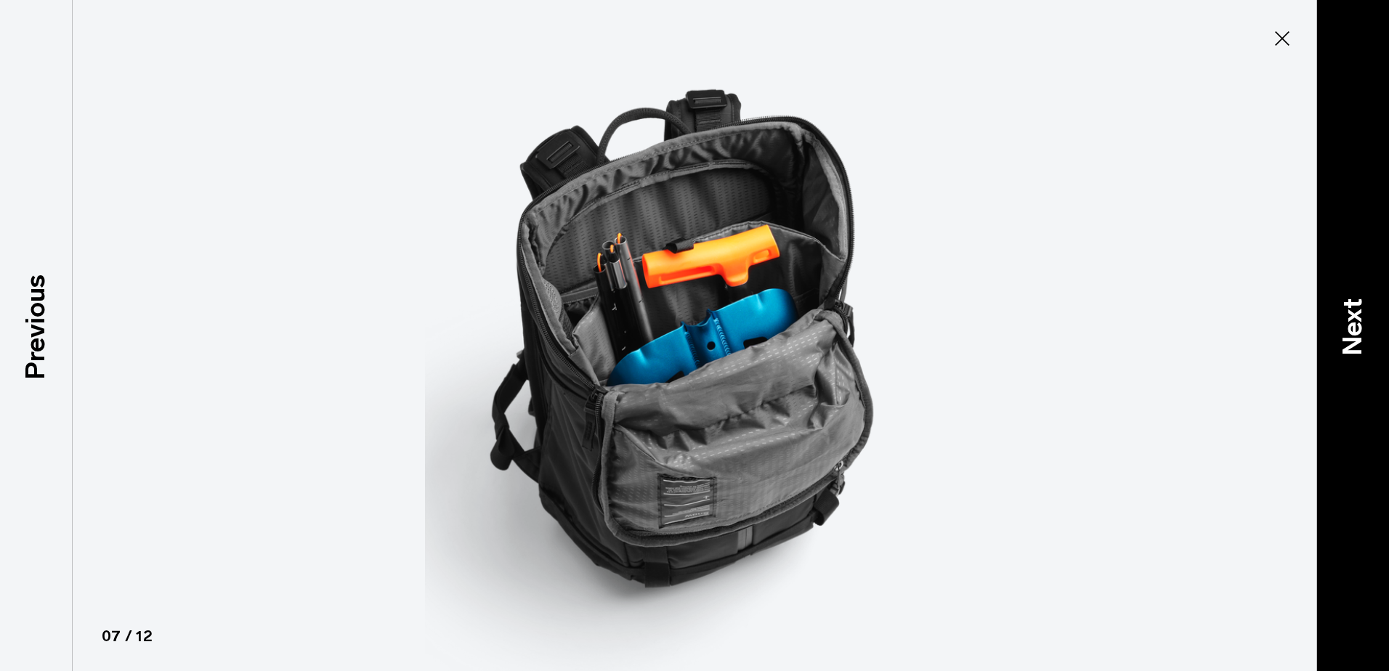
click at [1364, 357] on div "Next" at bounding box center [1352, 335] width 73 height 671
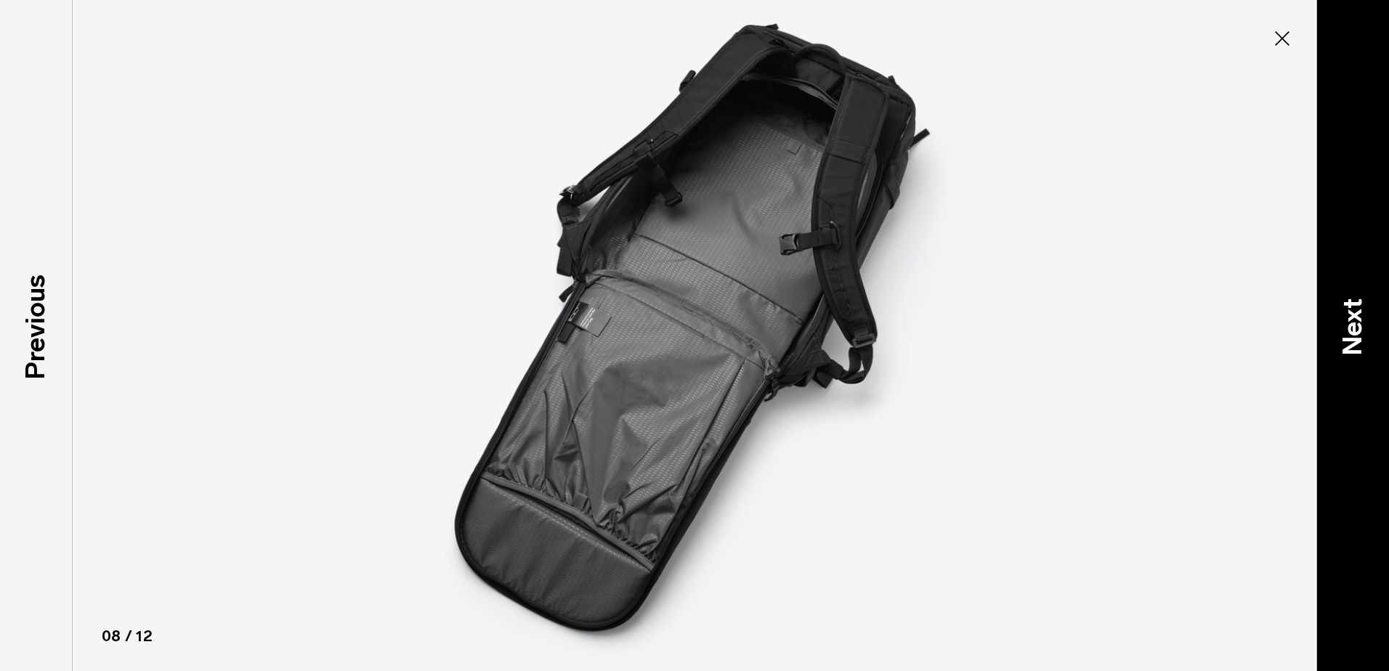
click at [1364, 357] on div "Next" at bounding box center [1352, 335] width 73 height 671
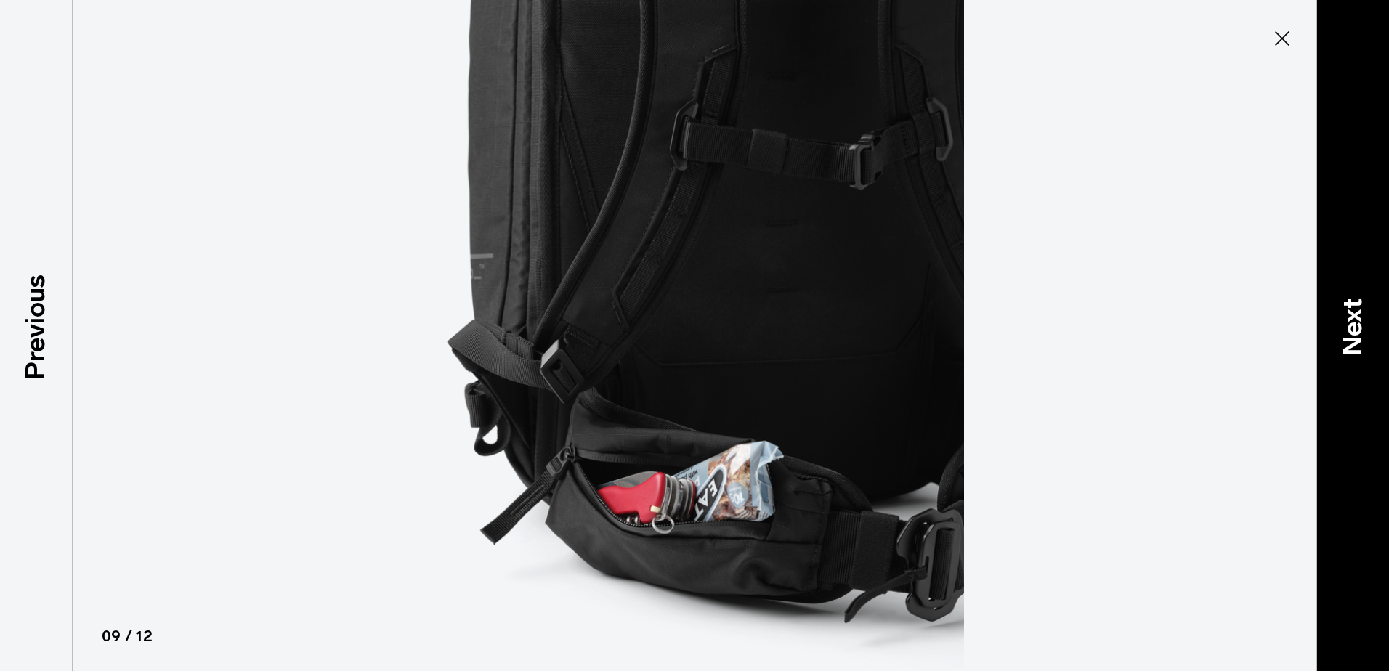
click at [1364, 357] on div "Next" at bounding box center [1352, 335] width 73 height 671
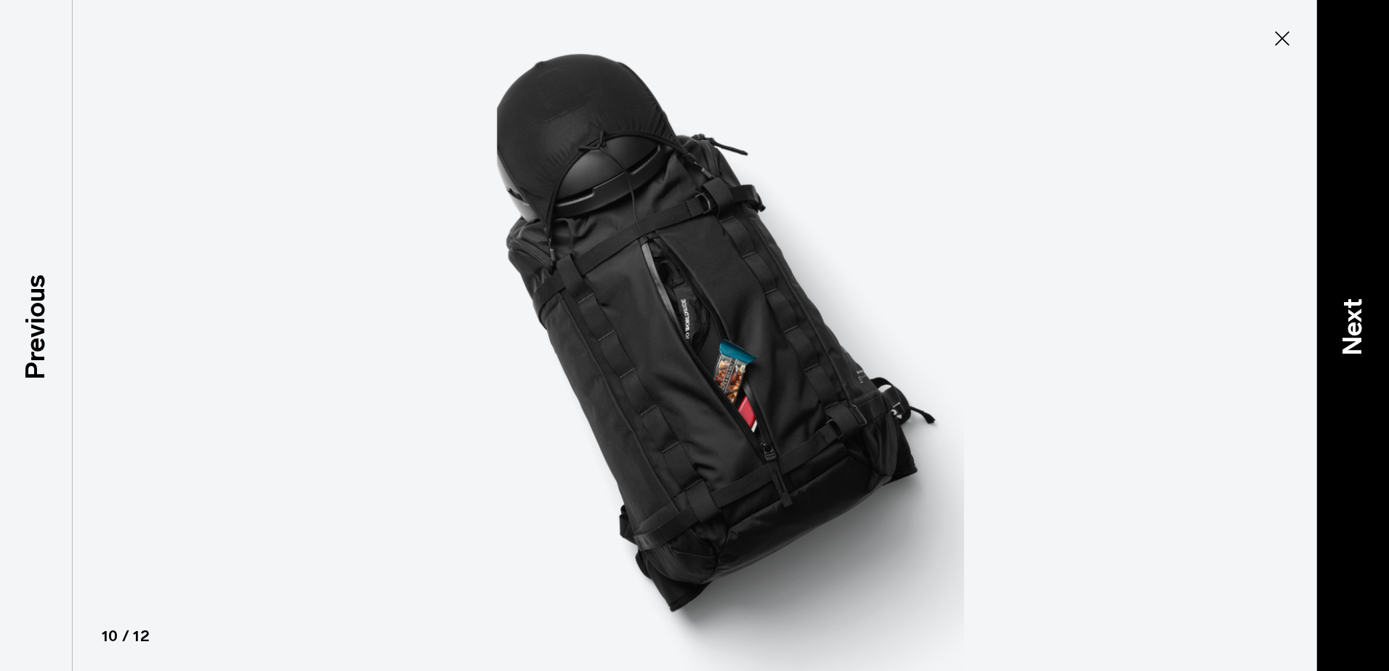
click at [1364, 357] on div "Next" at bounding box center [1352, 335] width 73 height 671
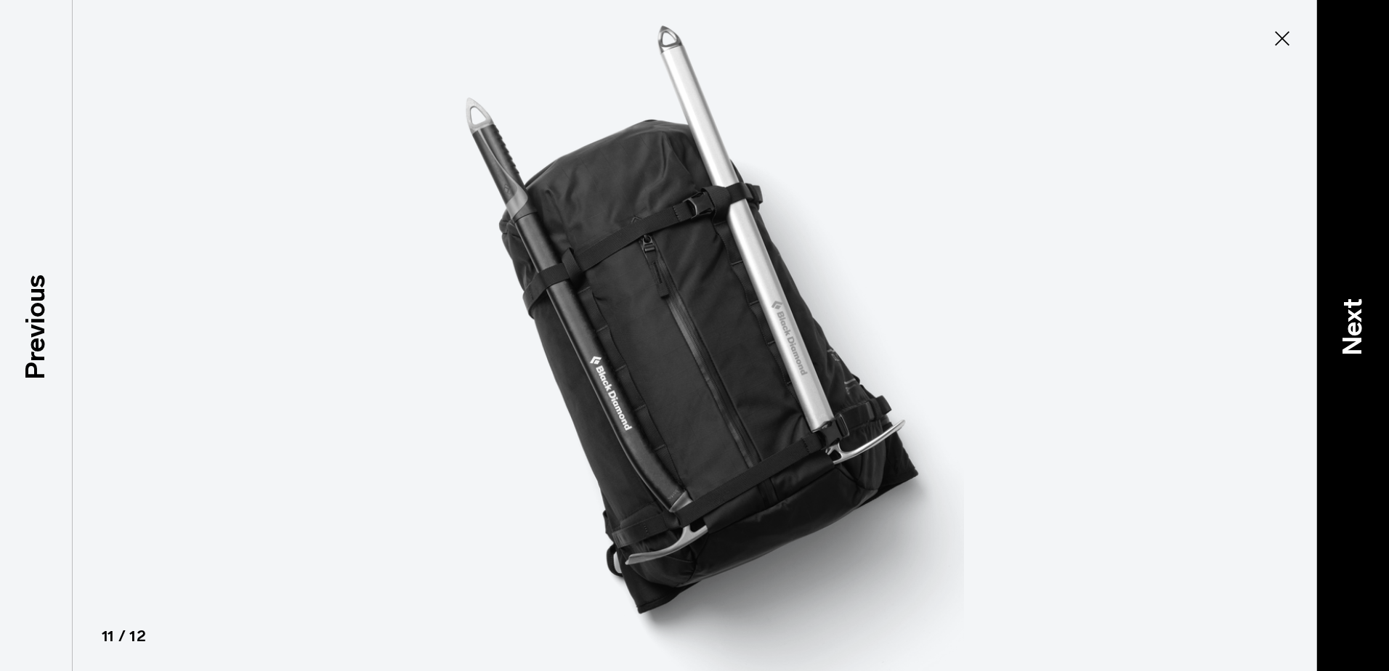
click at [1364, 357] on div "Next" at bounding box center [1352, 335] width 73 height 671
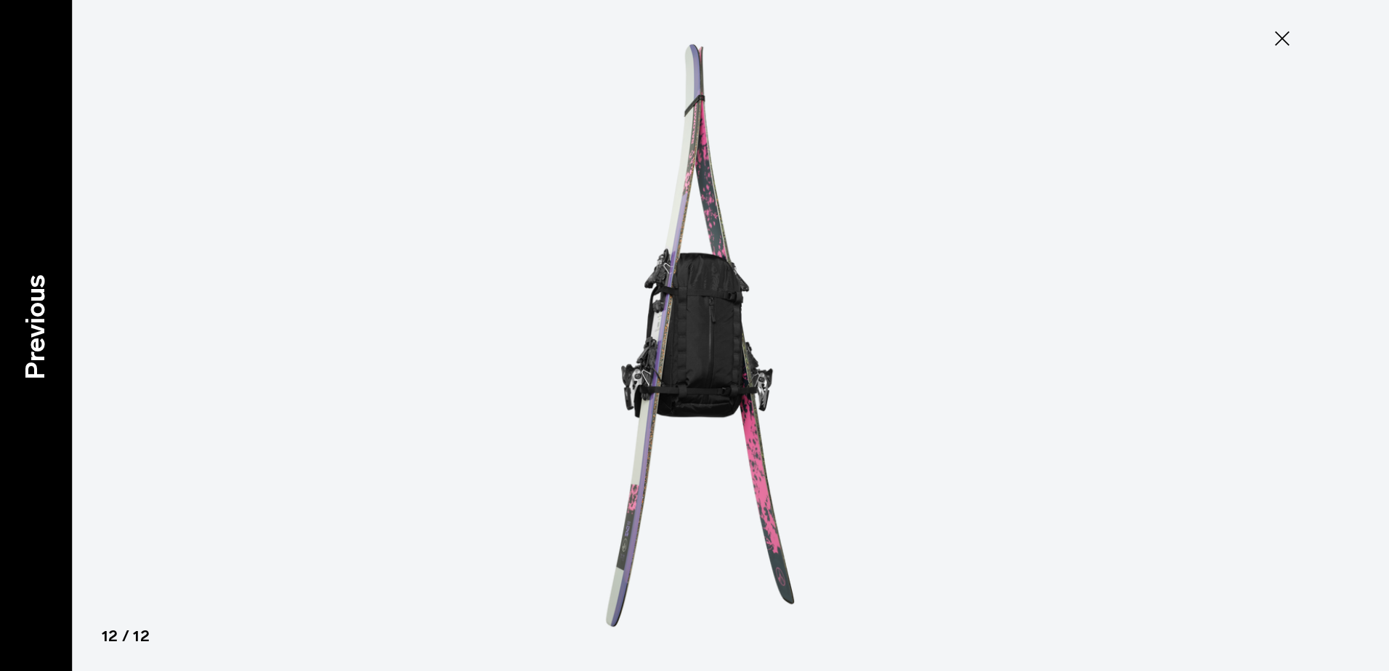
click at [52, 357] on p "Previous" at bounding box center [35, 326] width 39 height 105
